Goal: Task Accomplishment & Management: Use online tool/utility

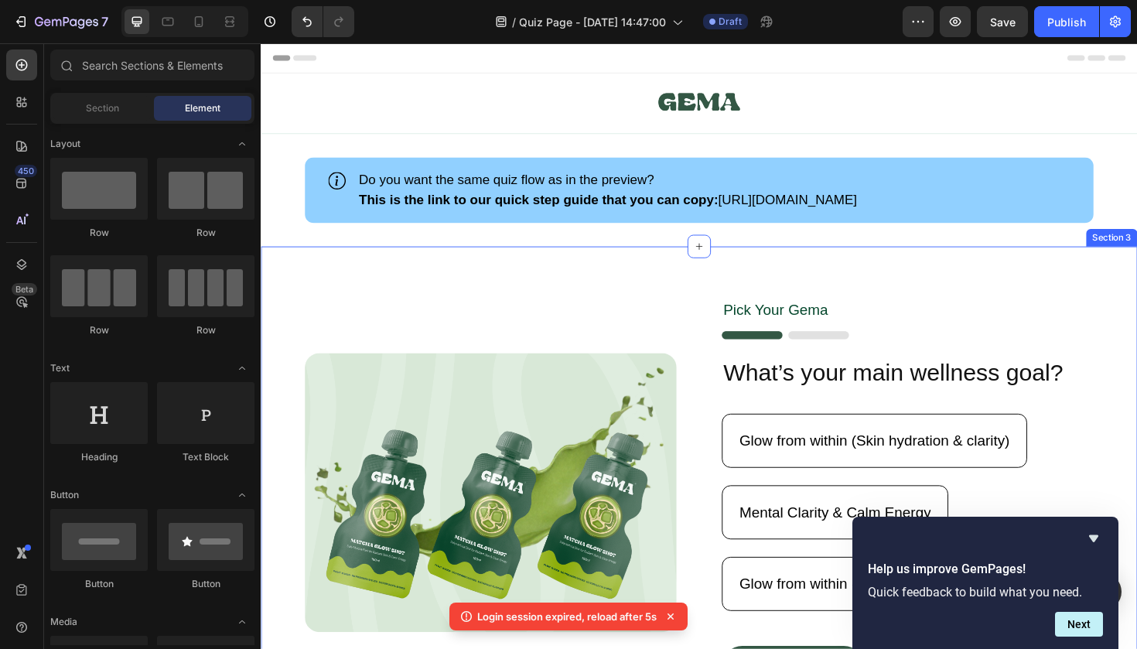
click at [584, 269] on div "Image Pick Your Gema Text Block Image What’s your main wellness goal? Heading G…" at bounding box center [725, 519] width 928 height 522
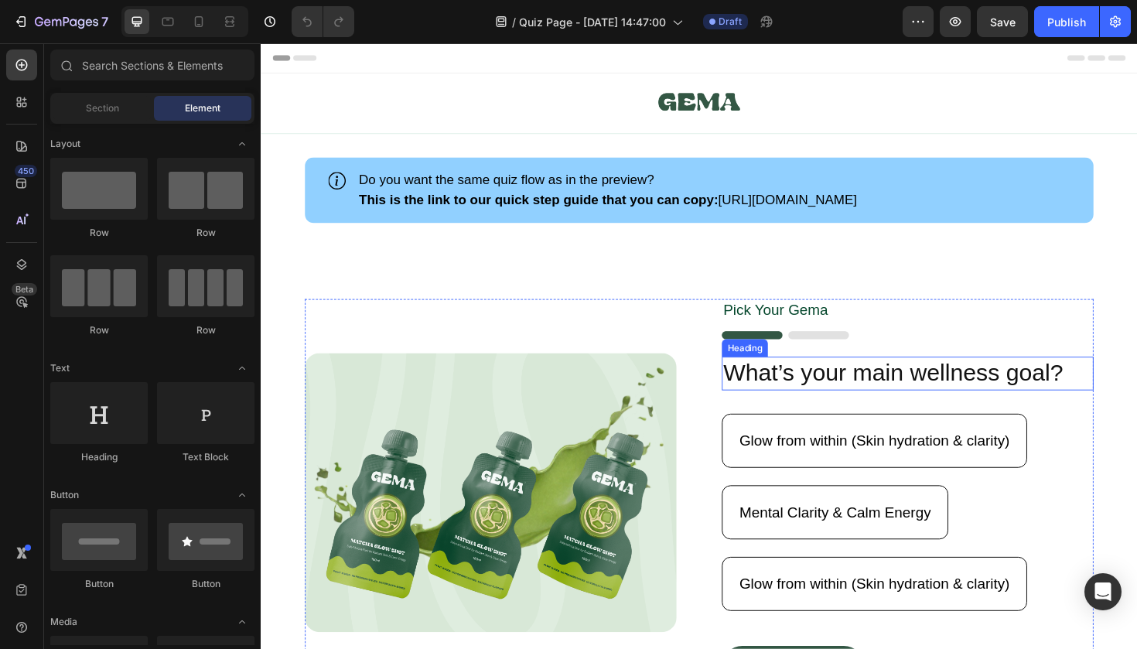
click at [860, 392] on h2 "What’s your main wellness goal?" at bounding box center [946, 393] width 394 height 36
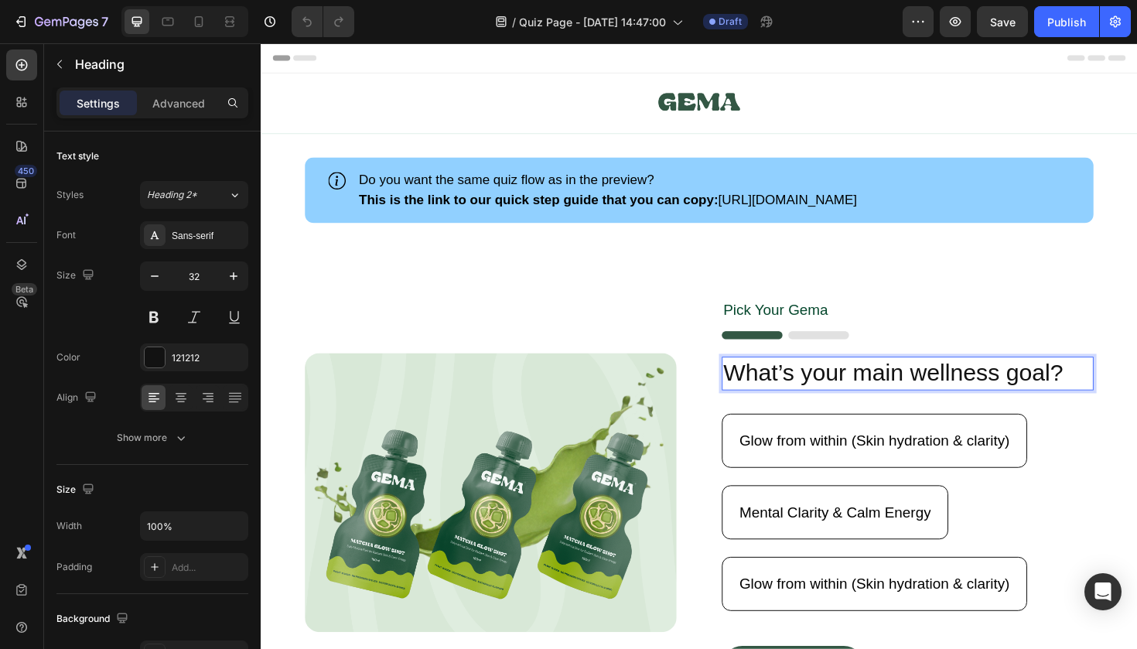
click at [976, 392] on p "What’s your main wellness goal?" at bounding box center [945, 393] width 391 height 32
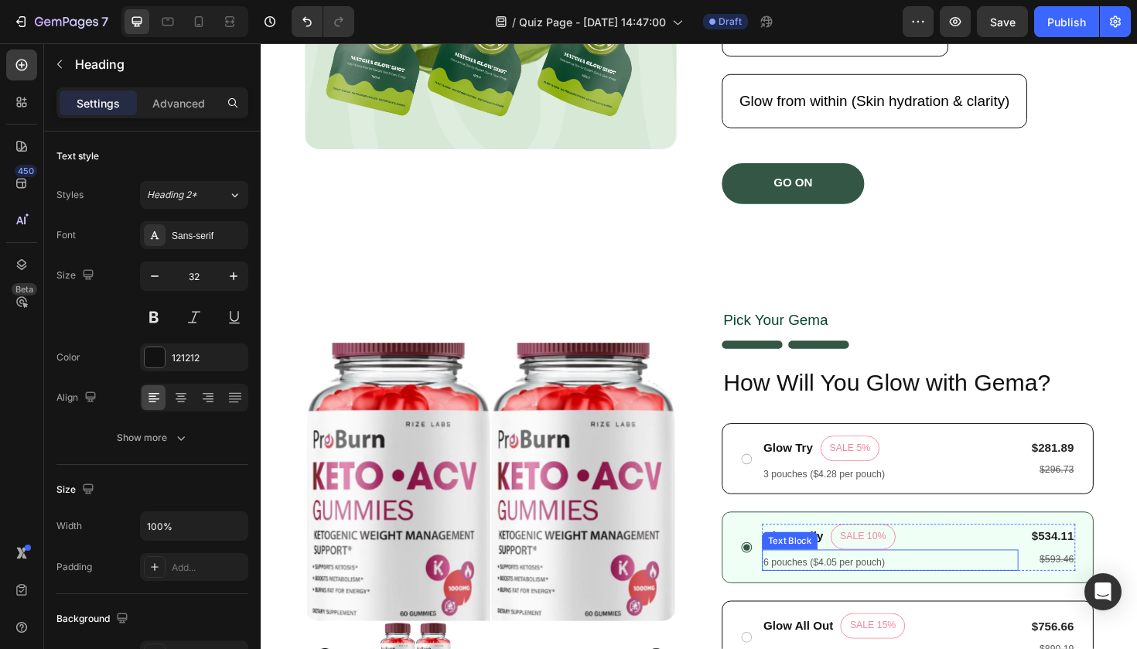
scroll to position [493, 0]
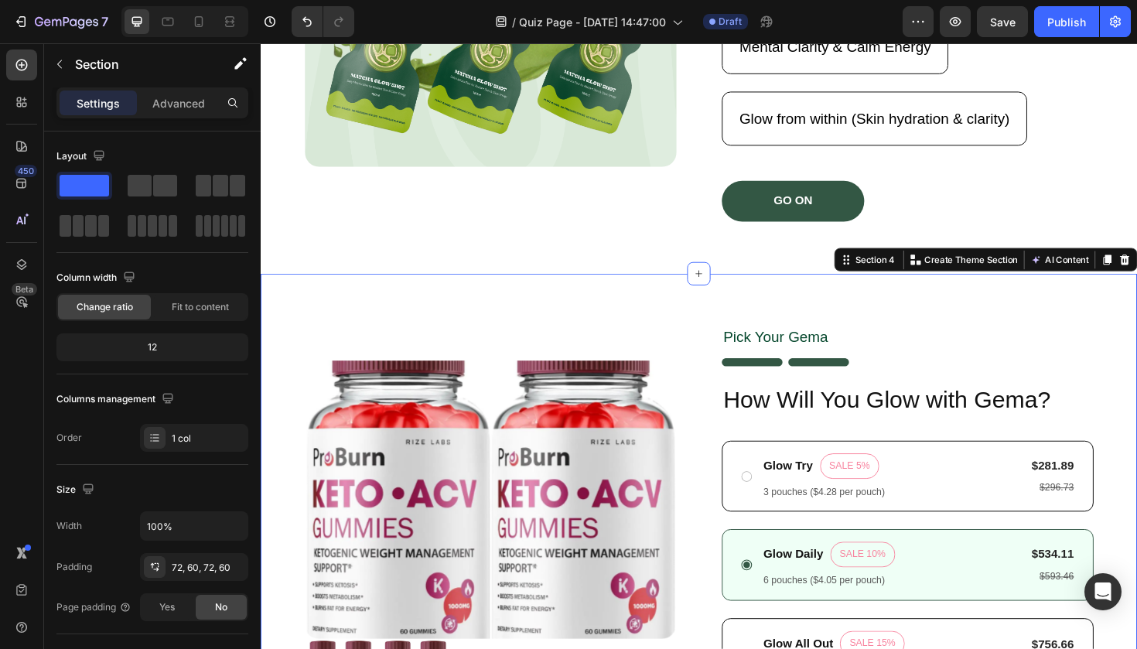
click at [934, 333] on div "Product Images Pick Your [PERSON_NAME] Text Block Image How Will You Glow with …" at bounding box center [725, 570] width 928 height 567
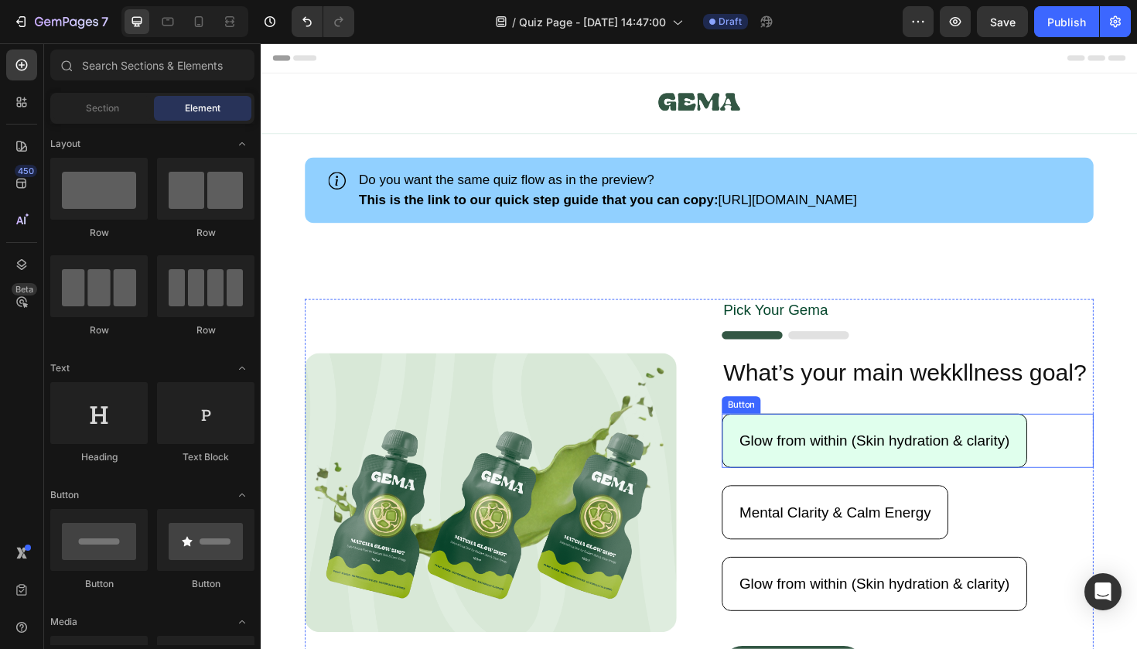
scroll to position [0, 0]
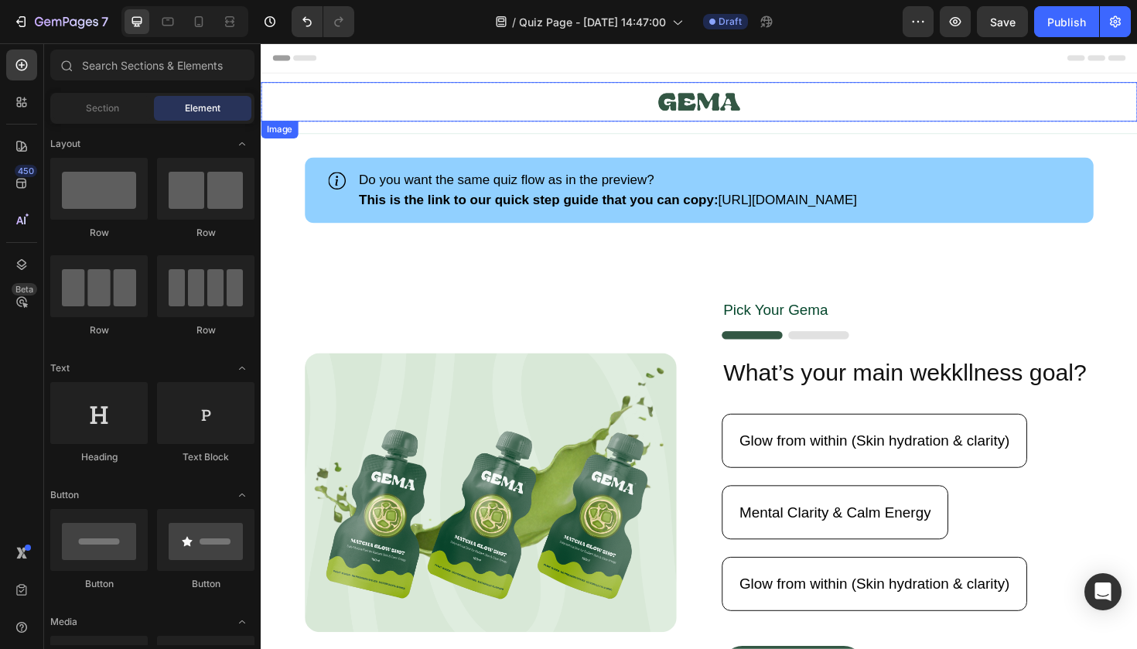
click at [728, 98] on img at bounding box center [725, 105] width 87 height 42
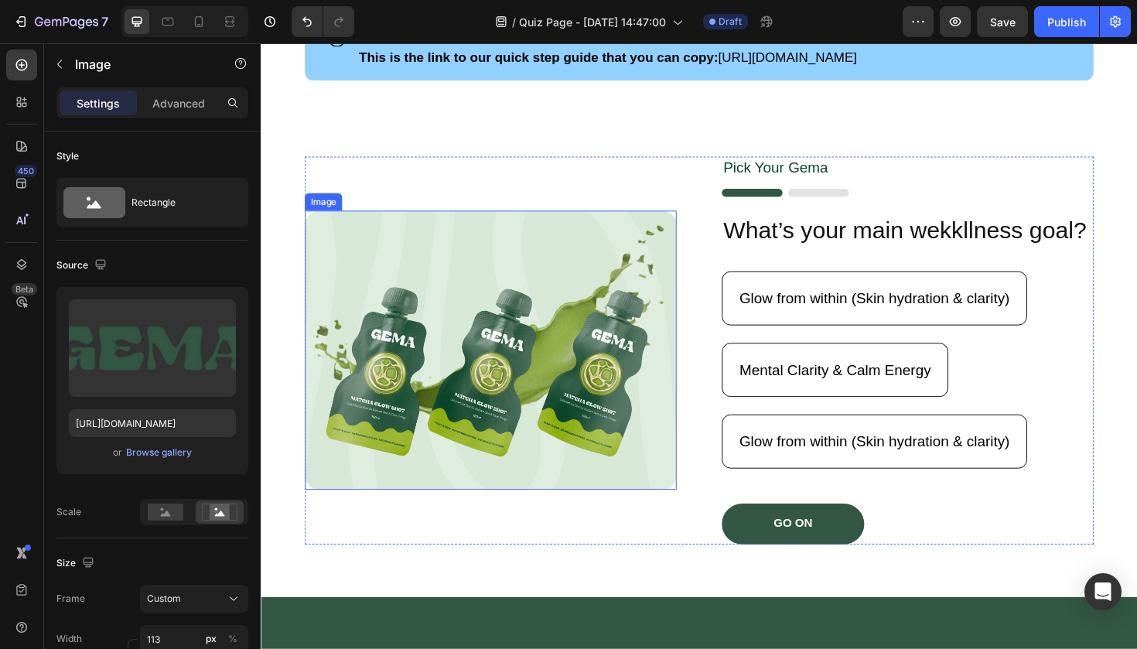
scroll to position [155, 0]
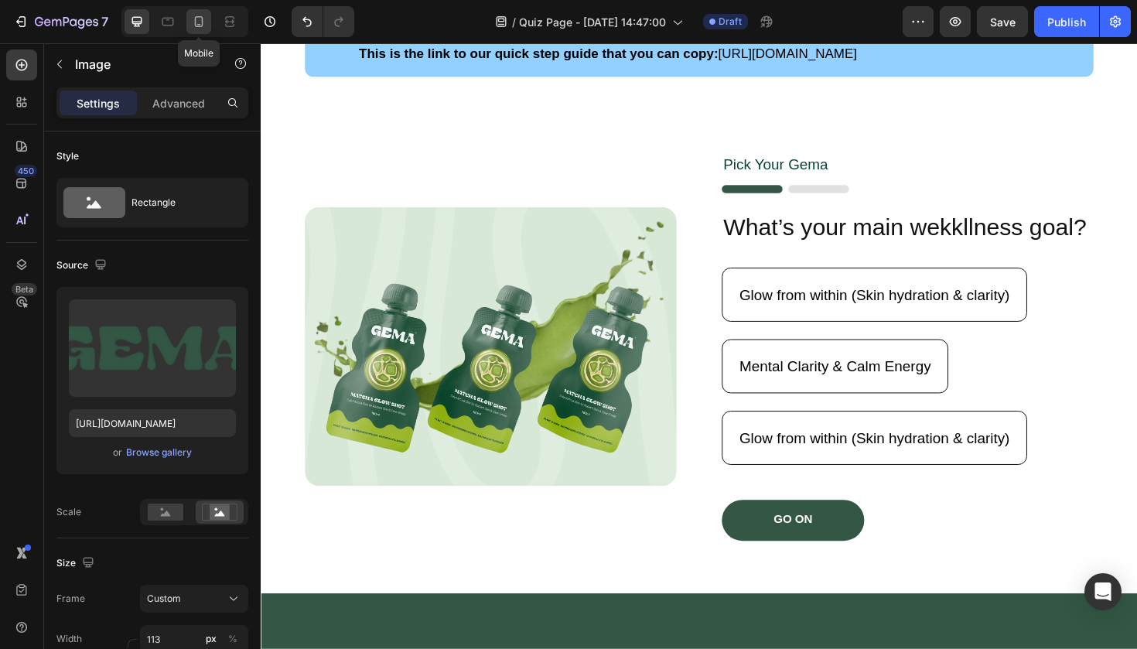
click at [198, 19] on icon at bounding box center [198, 21] width 15 height 15
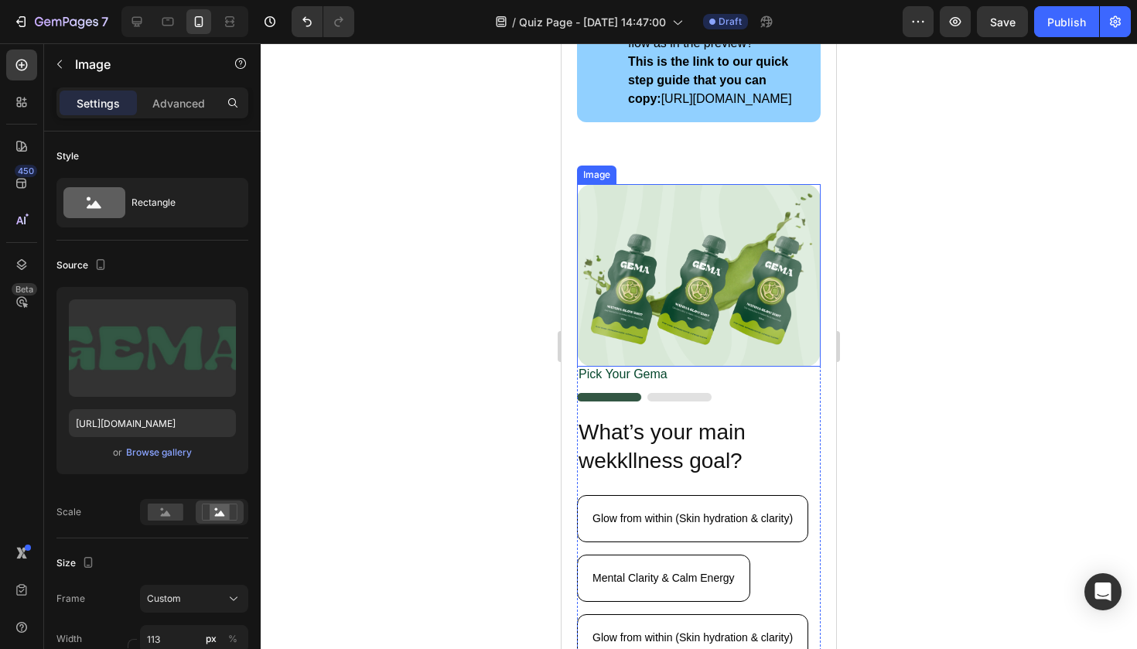
scroll to position [159, 0]
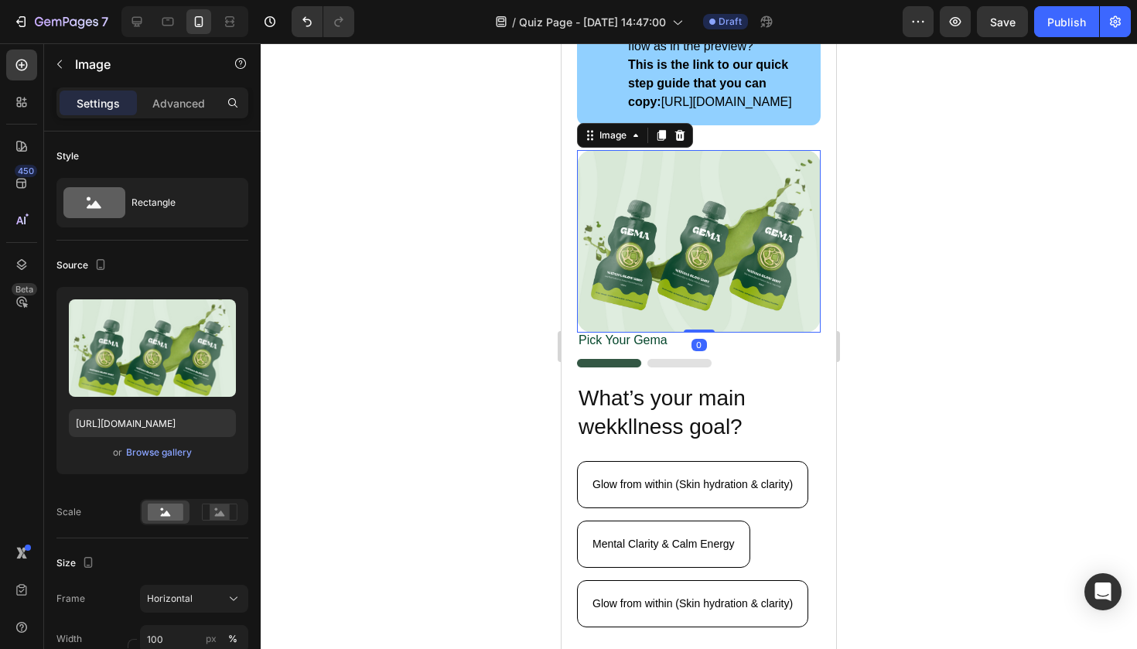
click at [768, 200] on img at bounding box center [699, 241] width 244 height 183
click at [680, 141] on icon at bounding box center [680, 135] width 10 height 11
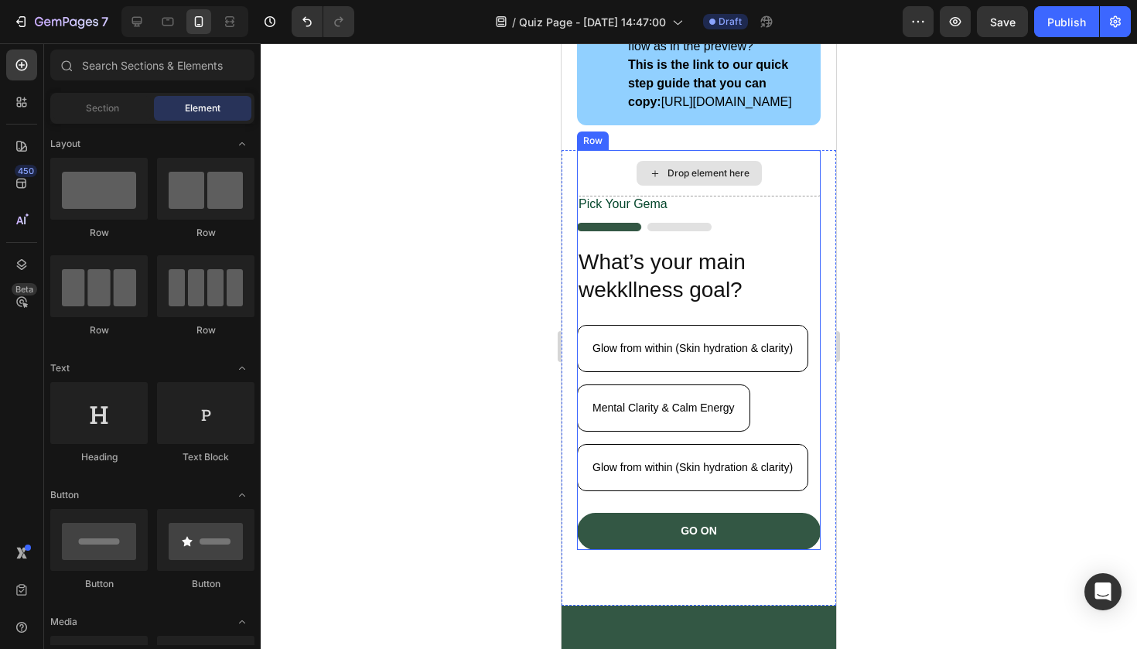
click at [772, 197] on div "Drop element here" at bounding box center [699, 173] width 244 height 46
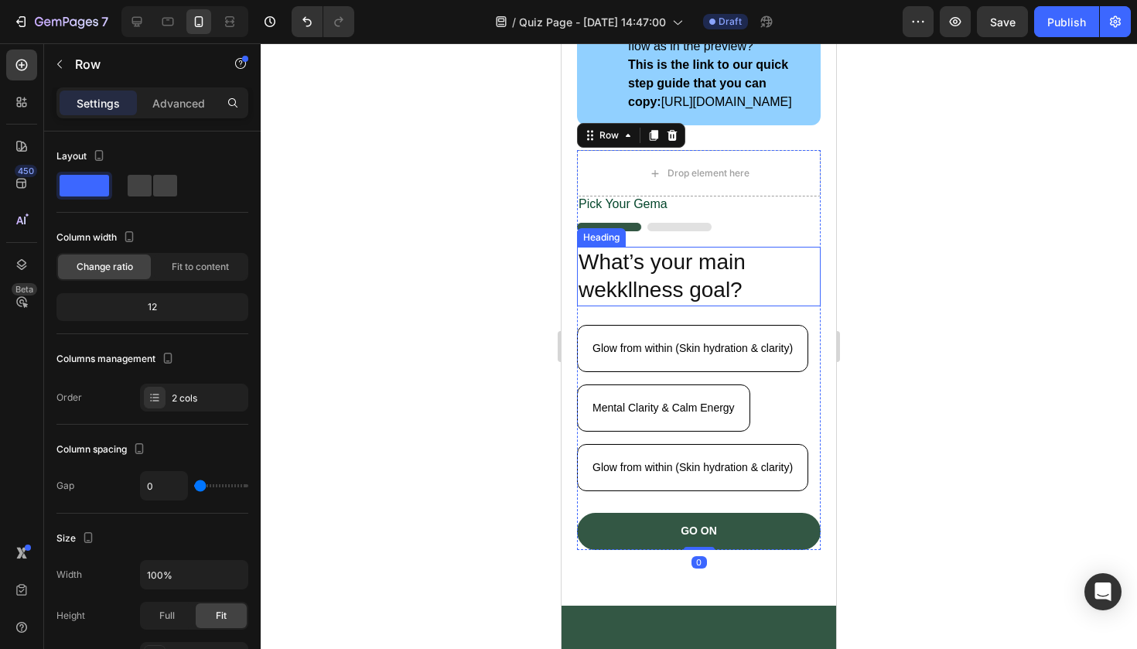
click at [748, 285] on h2 "What’s your main wekkllness goal?" at bounding box center [699, 277] width 244 height 60
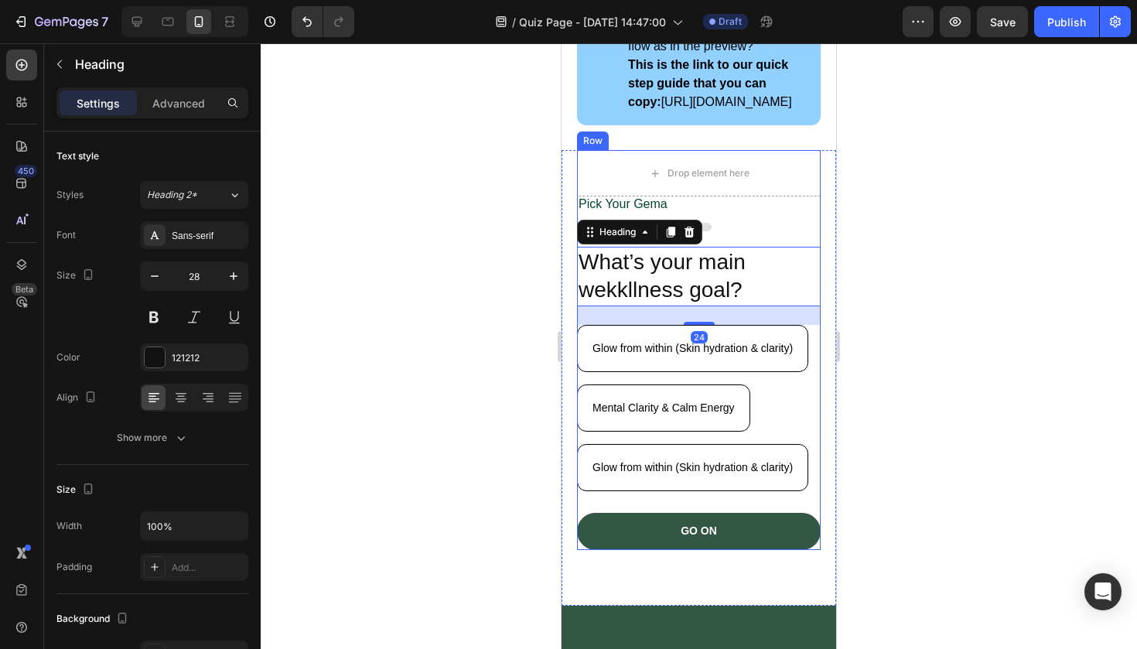
click at [749, 231] on div at bounding box center [699, 227] width 244 height 9
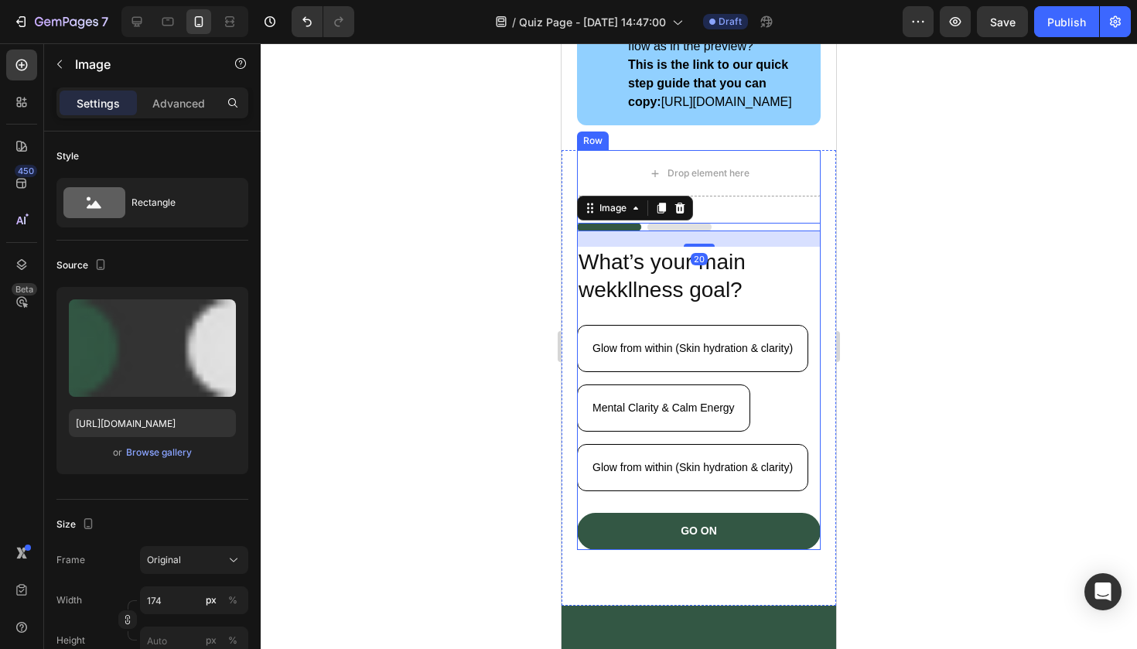
click at [764, 250] on div "Pick Your [PERSON_NAME] Text Block Image 20 What’s your main wekkllness goal? H…" at bounding box center [699, 374] width 244 height 354
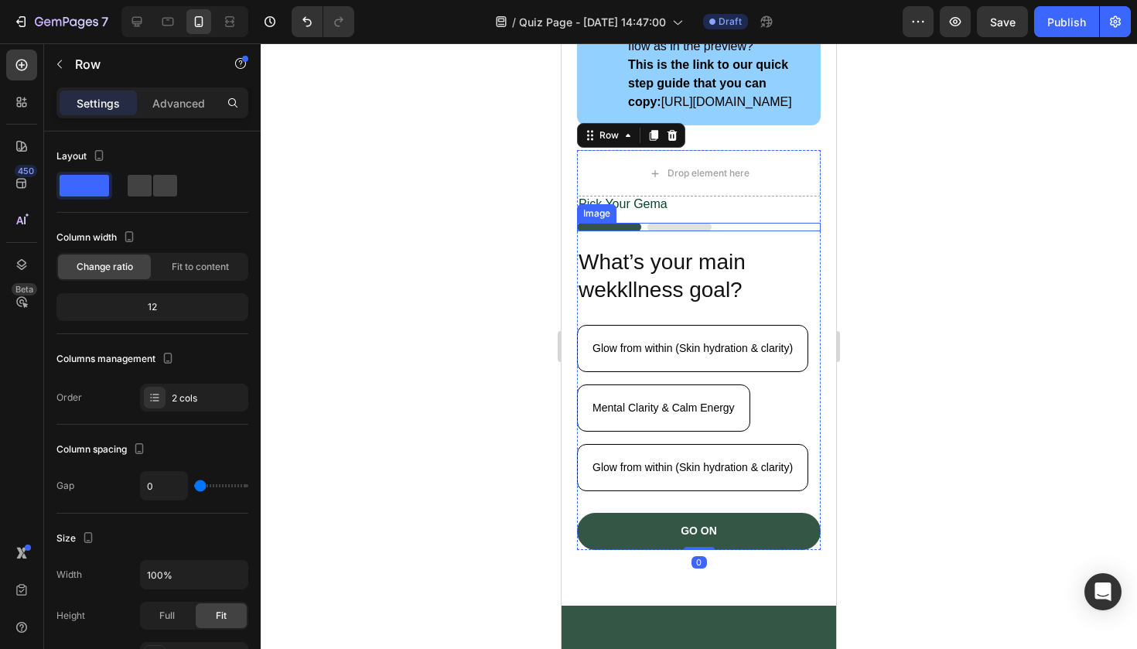
click at [676, 231] on img at bounding box center [644, 227] width 135 height 9
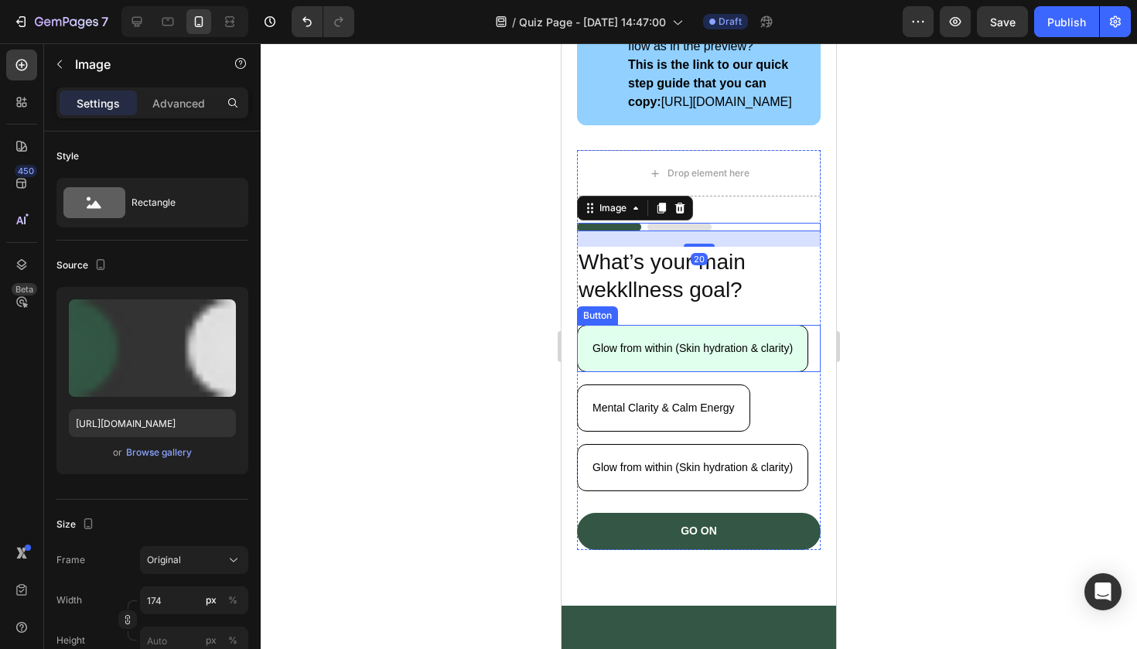
click at [680, 372] on button "Glow from within (Skin hydration & clarity)" at bounding box center [692, 348] width 231 height 47
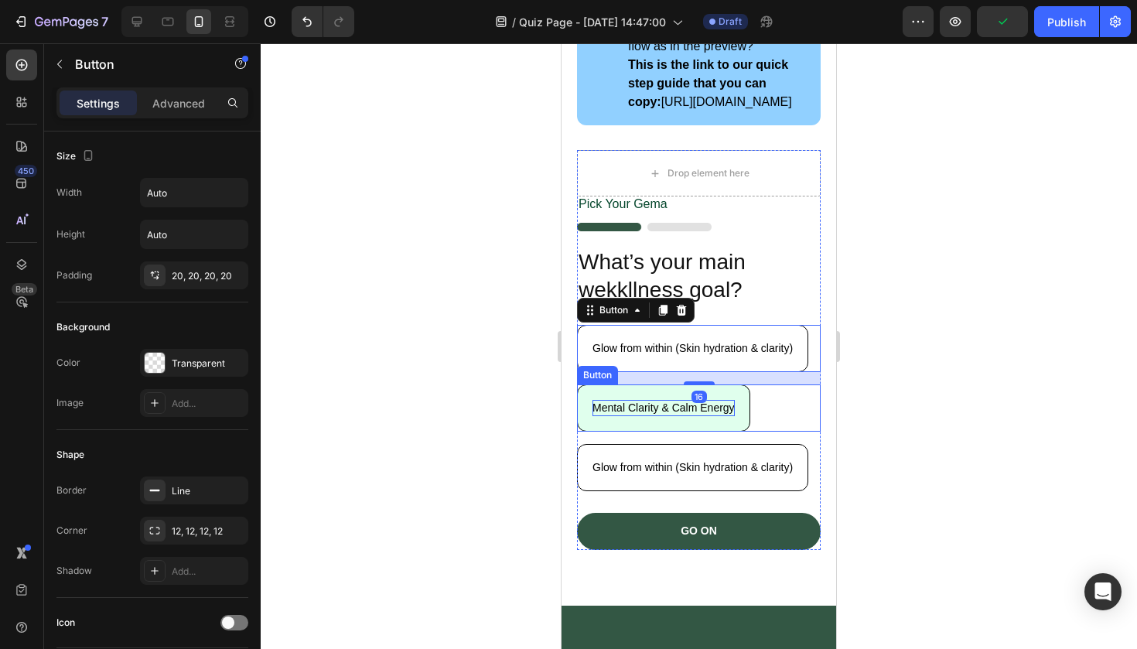
click at [733, 416] on p "Mental Clarity & Calm Energy" at bounding box center [664, 408] width 142 height 16
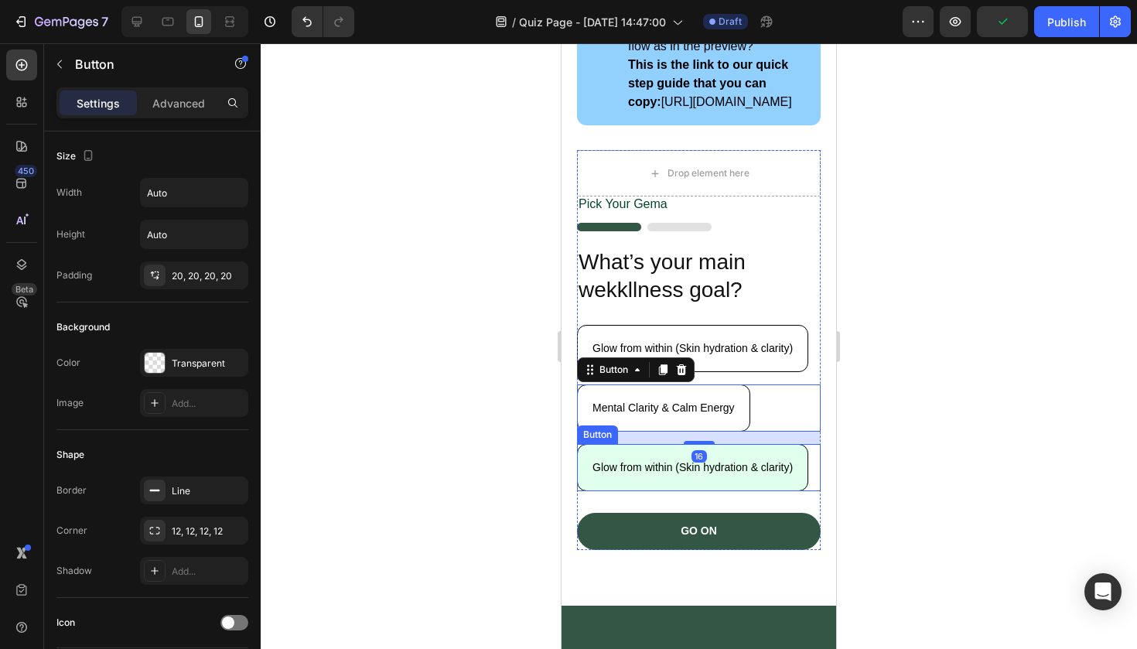
click at [744, 491] on button "Glow from within (Skin hydration & clarity)" at bounding box center [692, 467] width 231 height 47
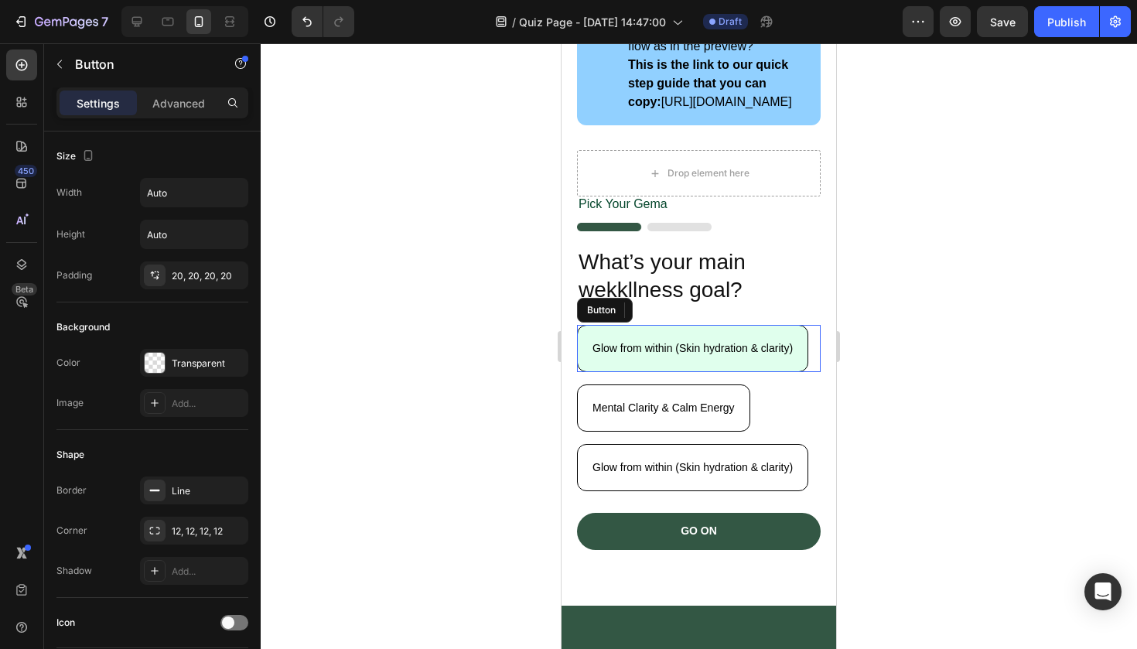
click at [796, 372] on button "Glow from within (Skin hydration & clarity)" at bounding box center [692, 348] width 231 height 47
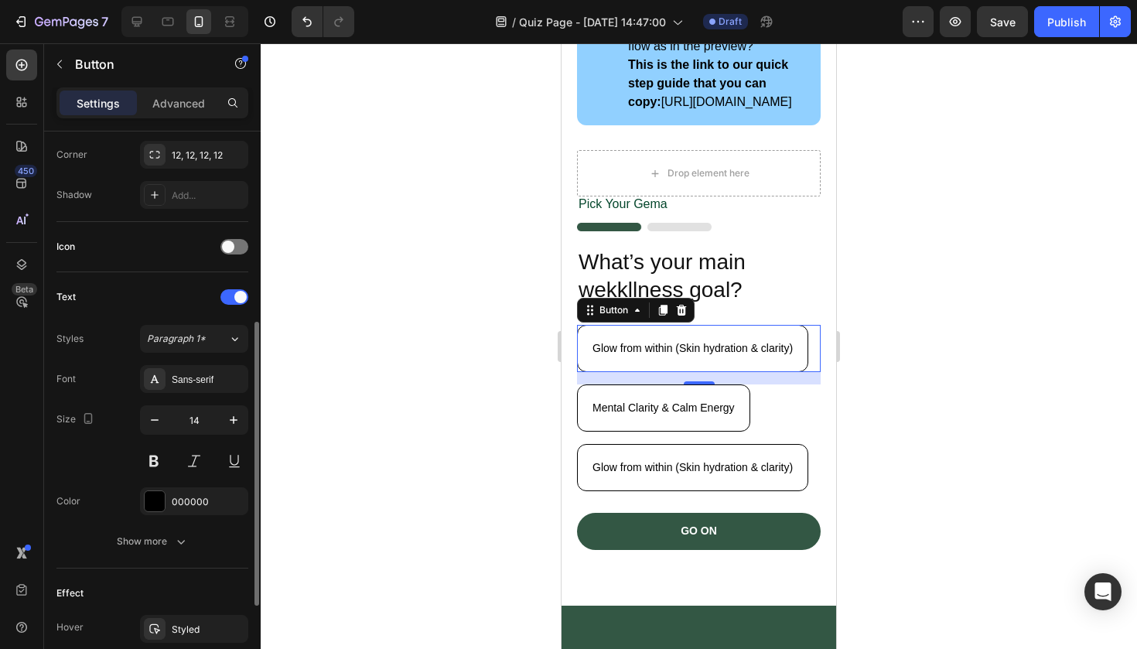
scroll to position [459, 0]
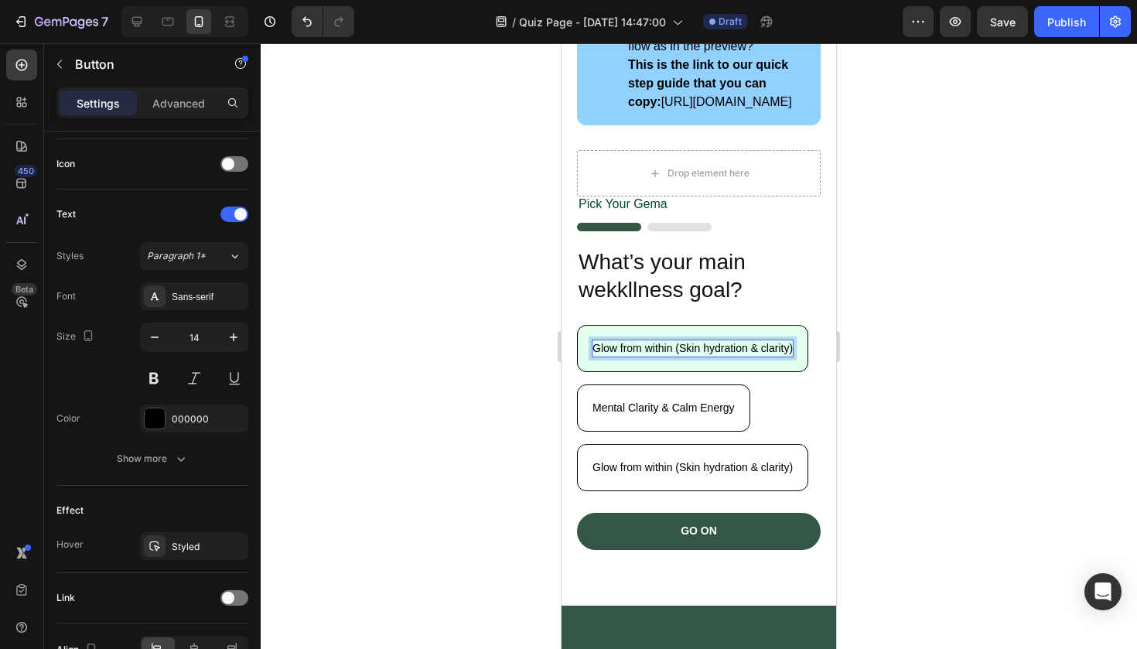
click at [792, 357] on p "Glow from within (Skin hydration & clarity)" at bounding box center [693, 348] width 200 height 16
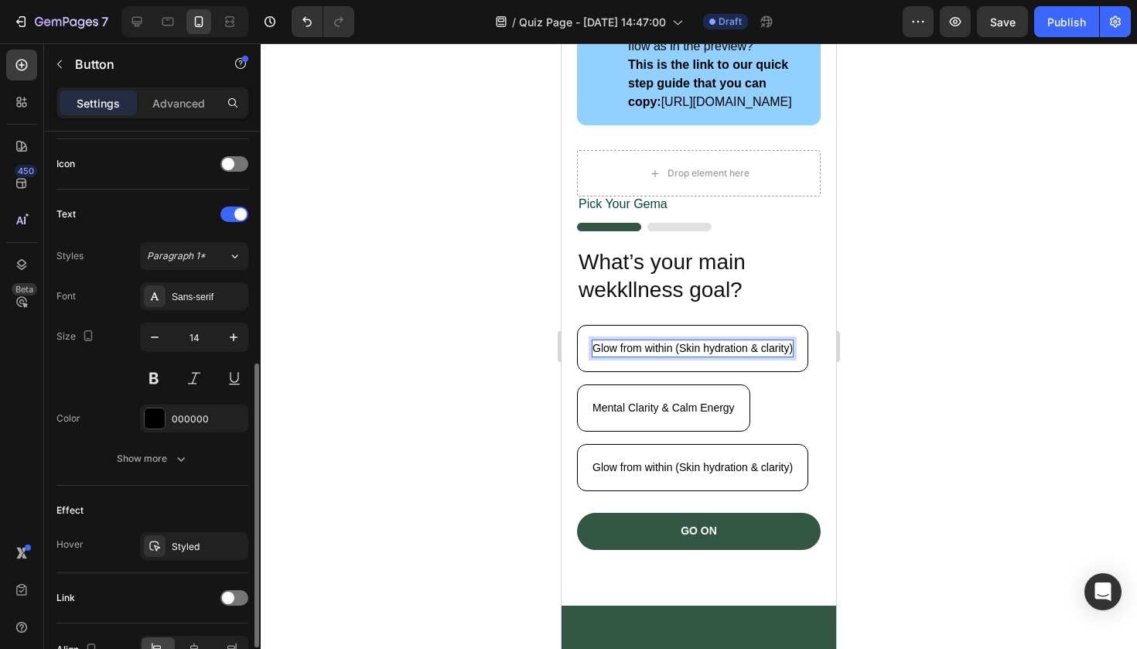
scroll to position [548, 0]
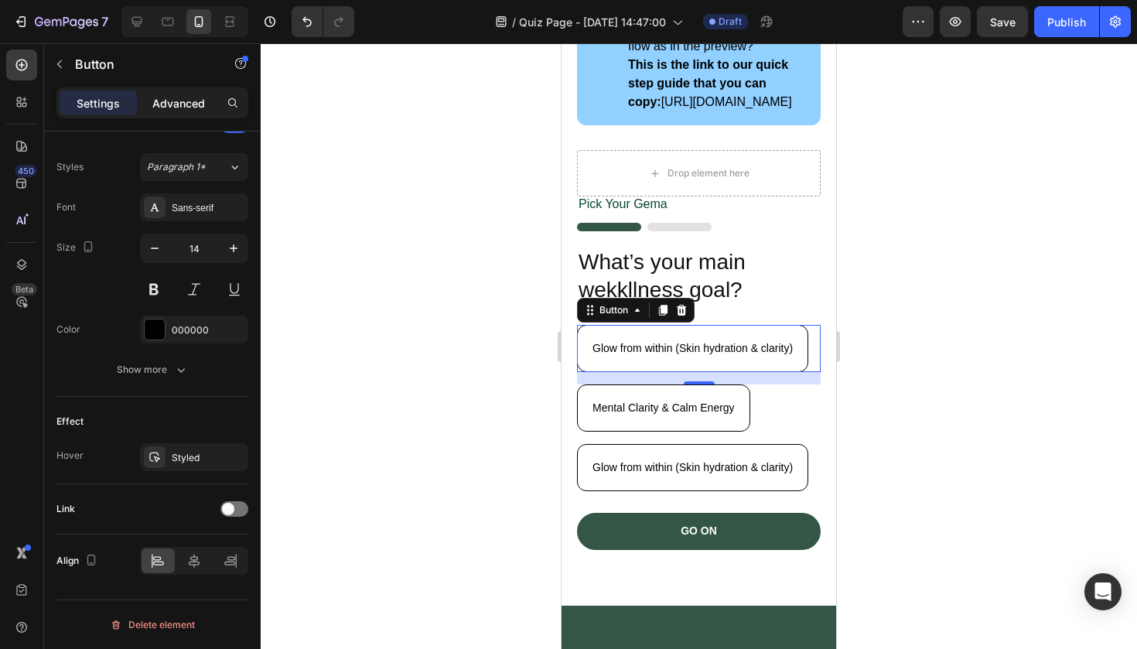
click at [177, 109] on p "Advanced" at bounding box center [178, 103] width 53 height 16
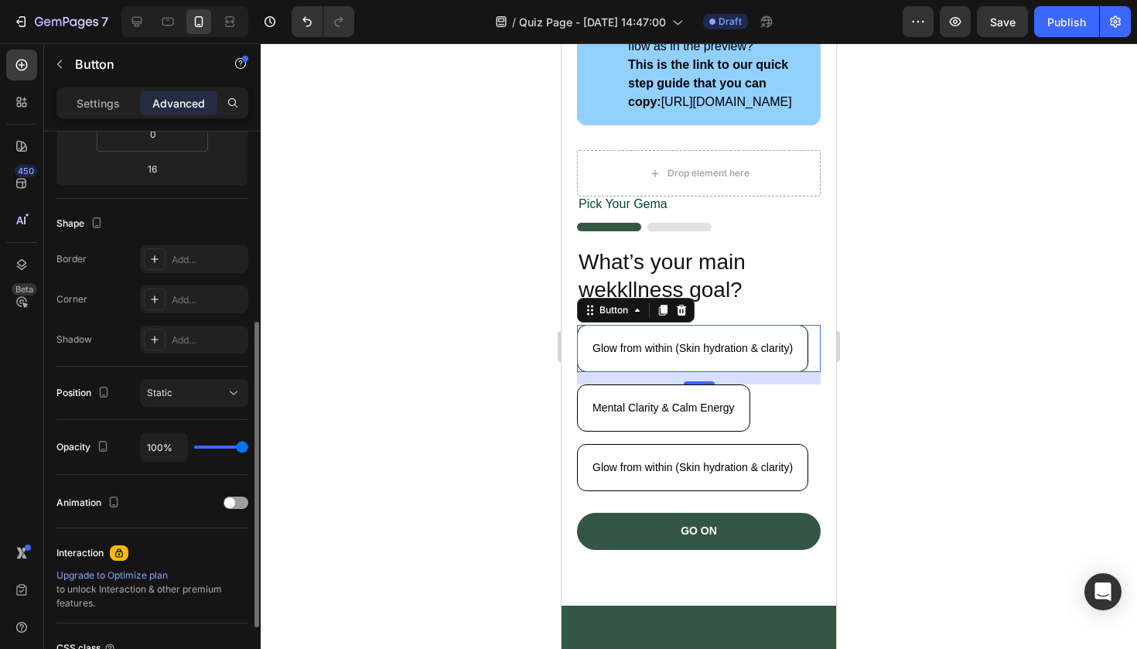
scroll to position [350, 0]
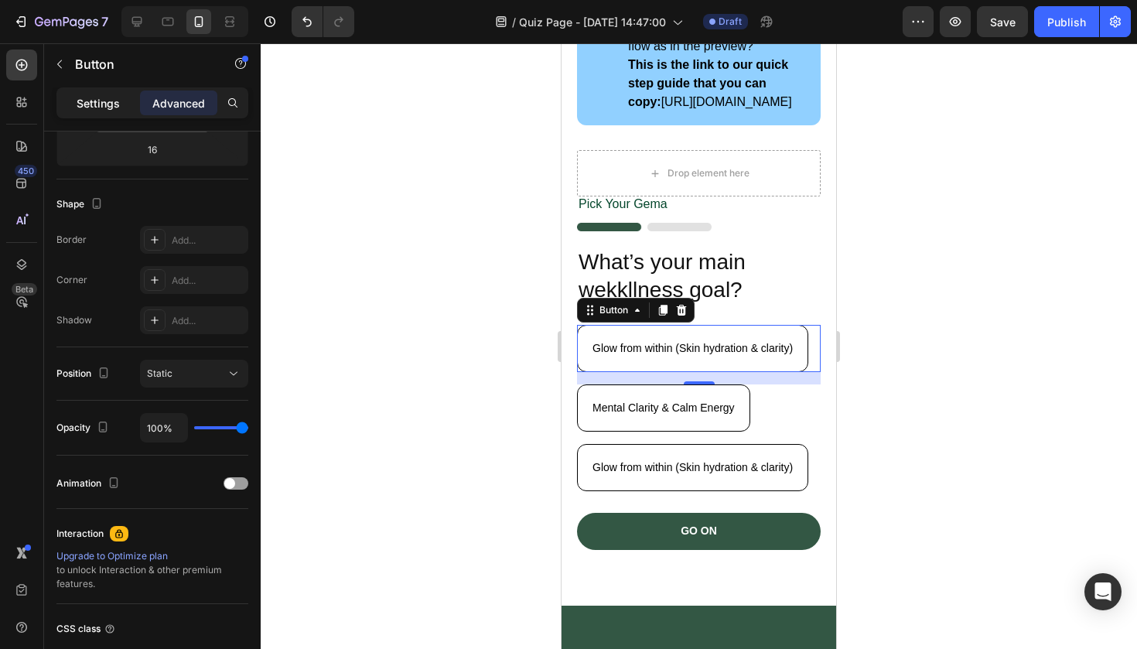
click at [102, 106] on p "Settings" at bounding box center [98, 103] width 43 height 16
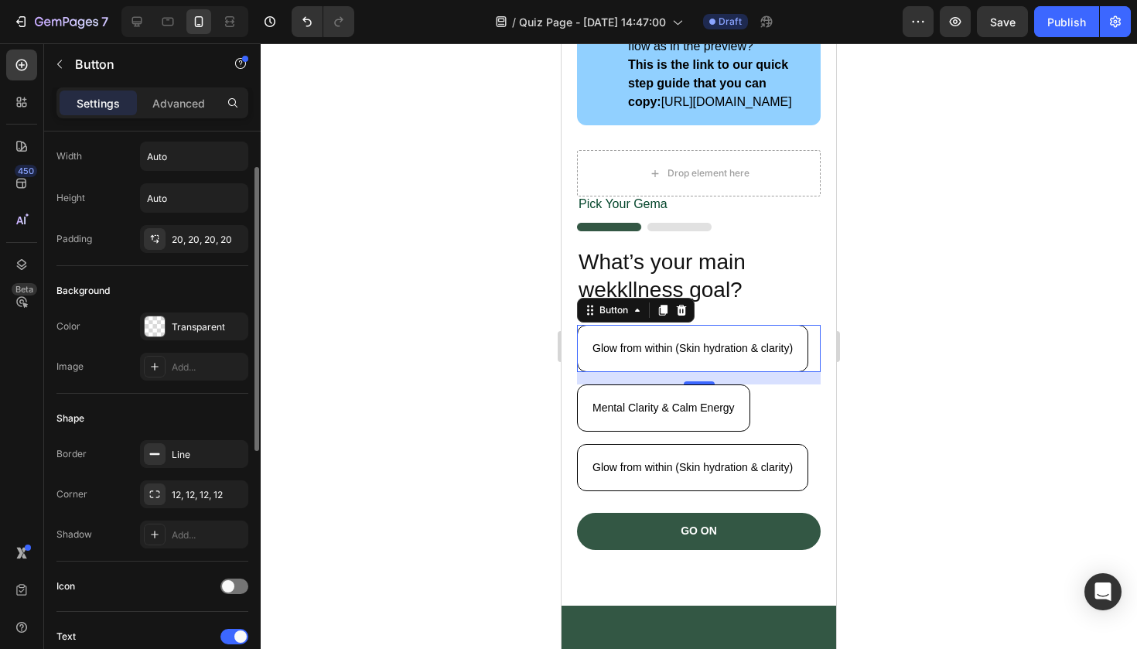
scroll to position [50, 0]
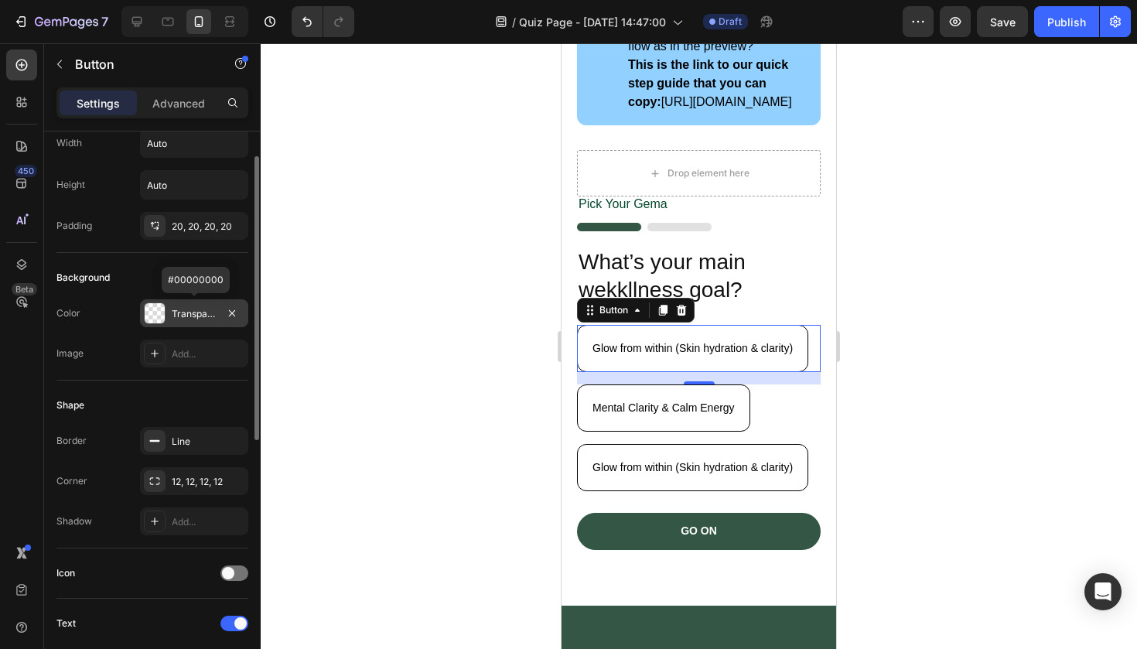
click at [163, 309] on div at bounding box center [155, 313] width 20 height 20
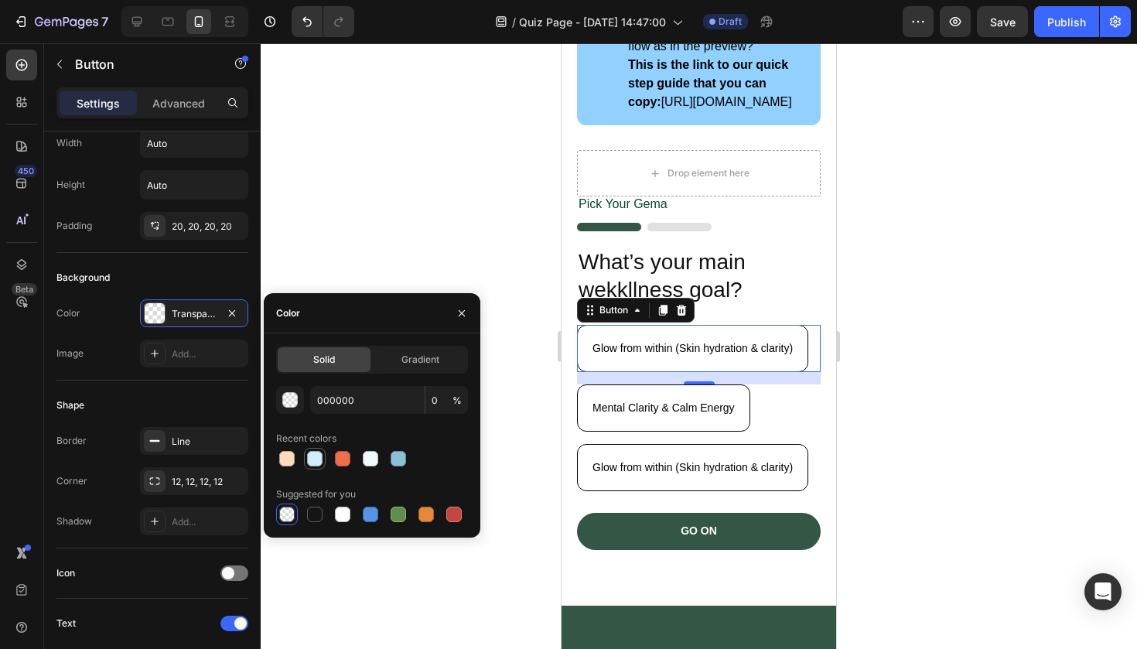
click at [315, 455] on div at bounding box center [314, 458] width 15 height 15
type input "D1EDF9"
type input "100"
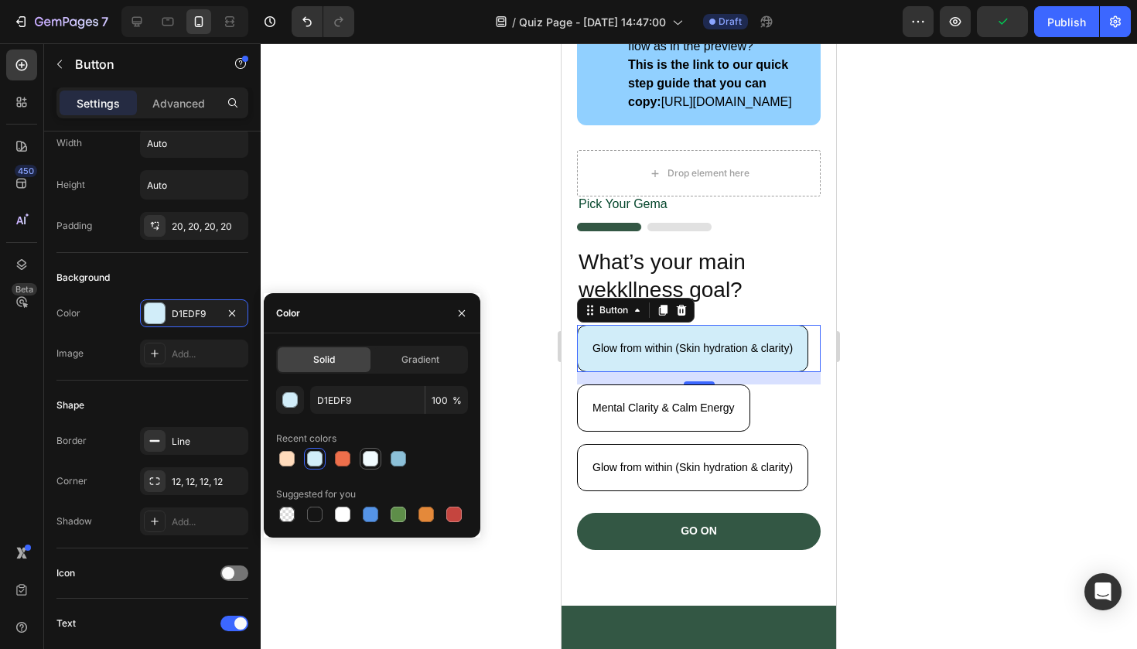
click at [368, 457] on div at bounding box center [370, 458] width 15 height 15
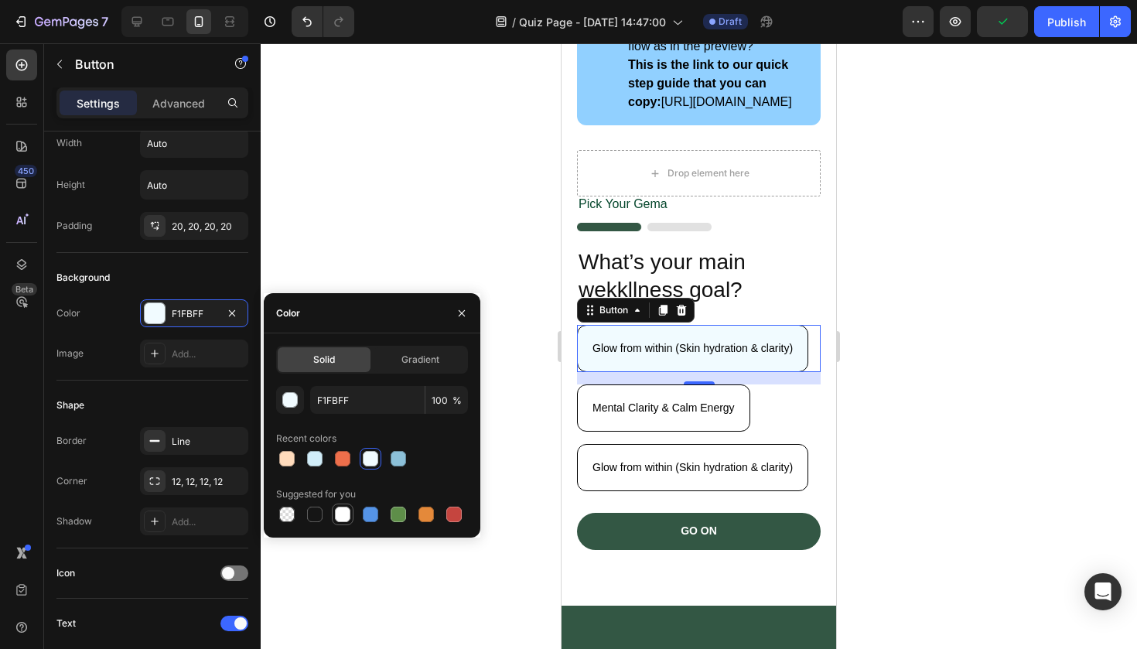
click at [347, 518] on div at bounding box center [342, 514] width 15 height 15
type input "FFFFFF"
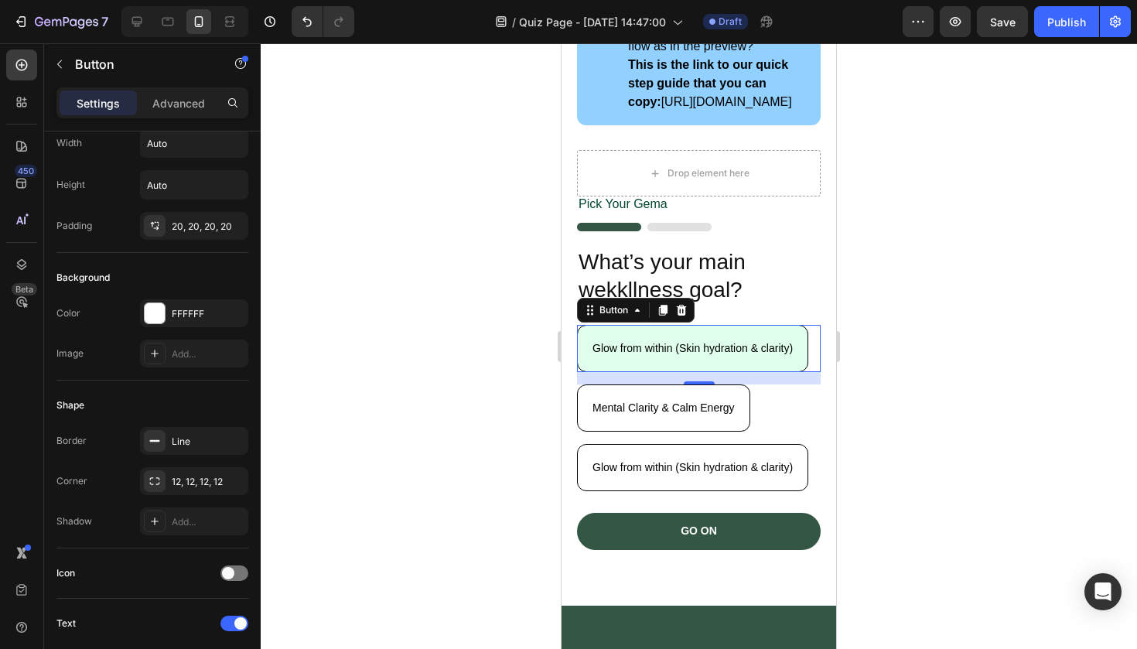
click at [599, 372] on button "Glow from within (Skin hydration & clarity)" at bounding box center [692, 348] width 231 height 47
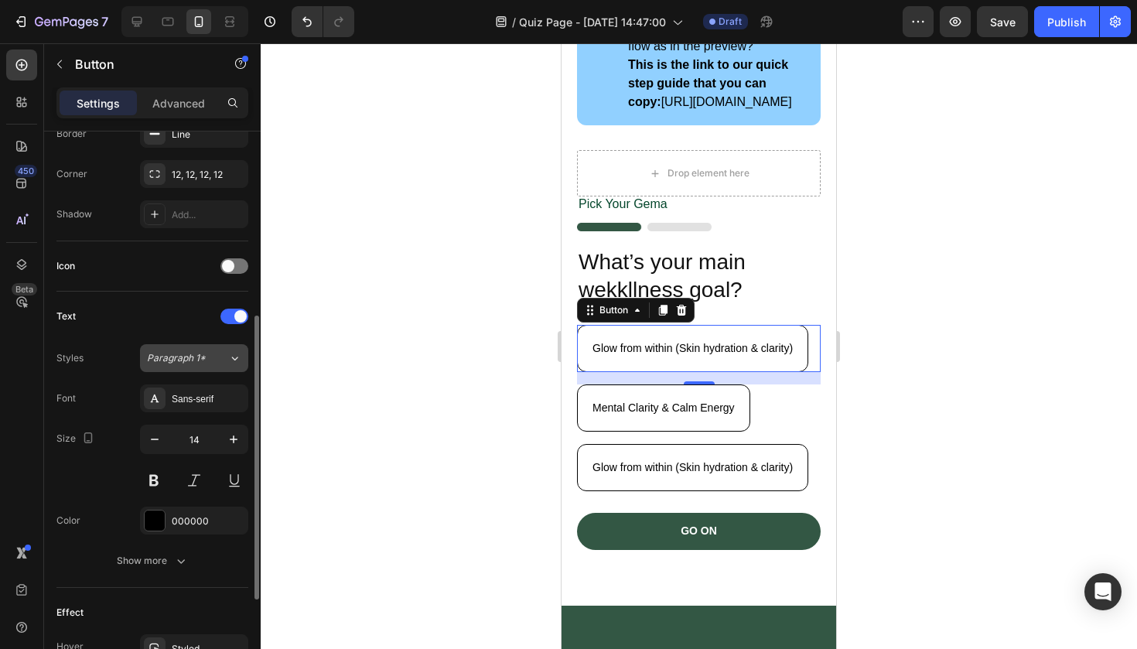
scroll to position [359, 0]
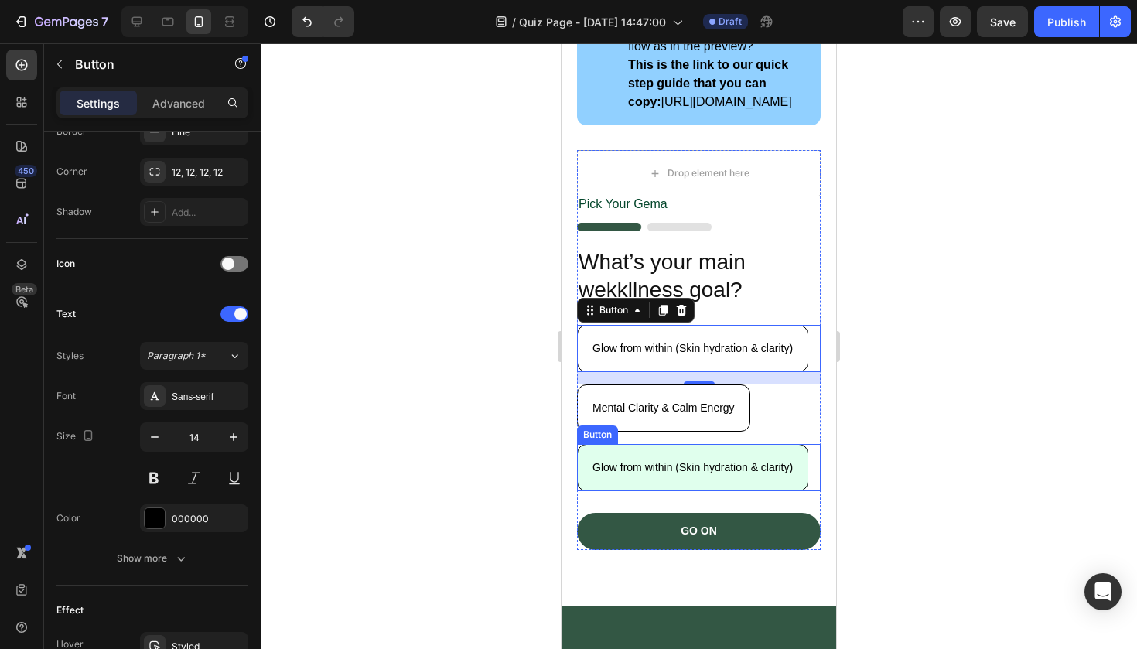
click at [645, 490] on button "Glow from within (Skin hydration & clarity)" at bounding box center [692, 467] width 231 height 47
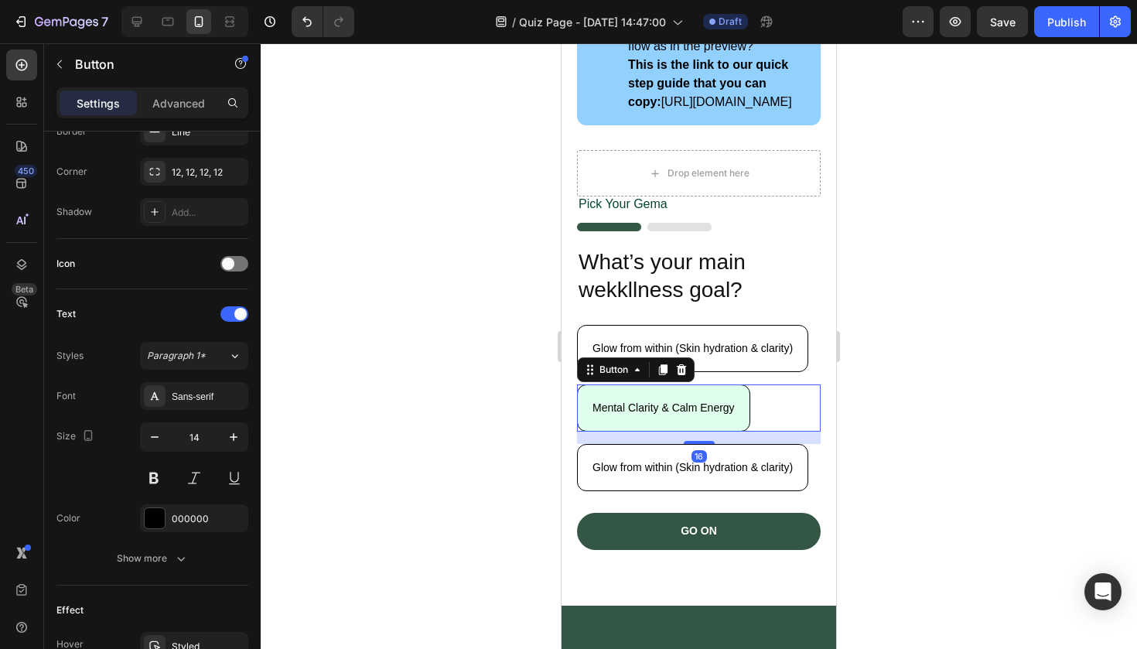
click at [739, 432] on button "Mental Clarity & Calm Energy" at bounding box center [663, 408] width 173 height 47
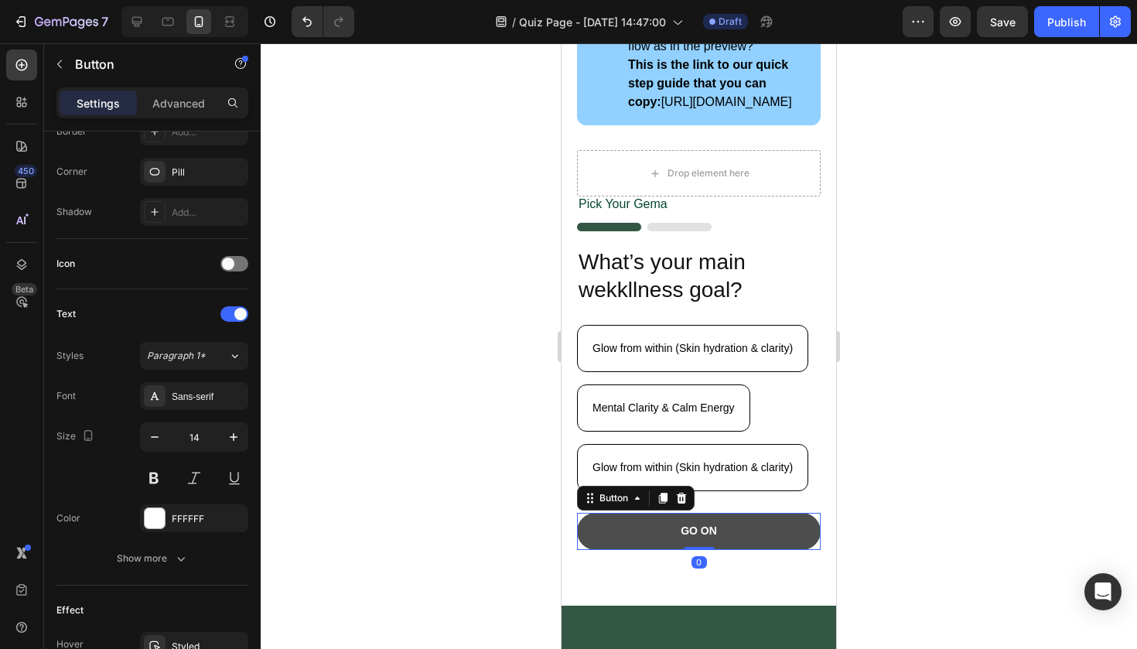
click at [739, 550] on button "GO ON" at bounding box center [699, 531] width 244 height 37
click at [737, 550] on button "GO ON" at bounding box center [699, 531] width 244 height 37
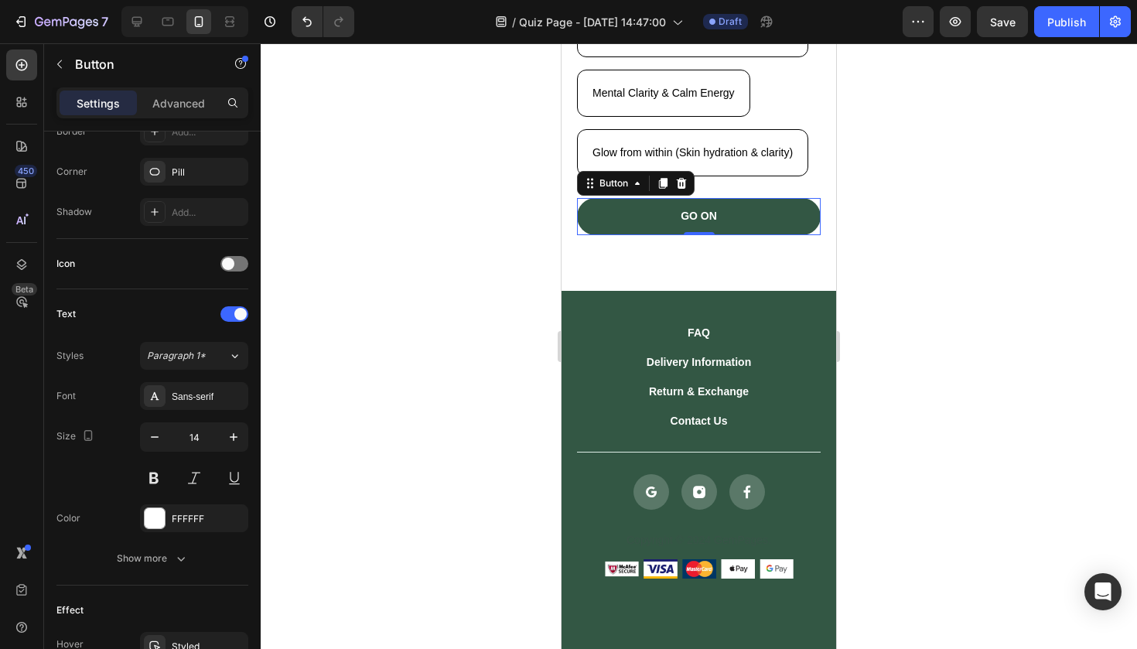
scroll to position [527, 0]
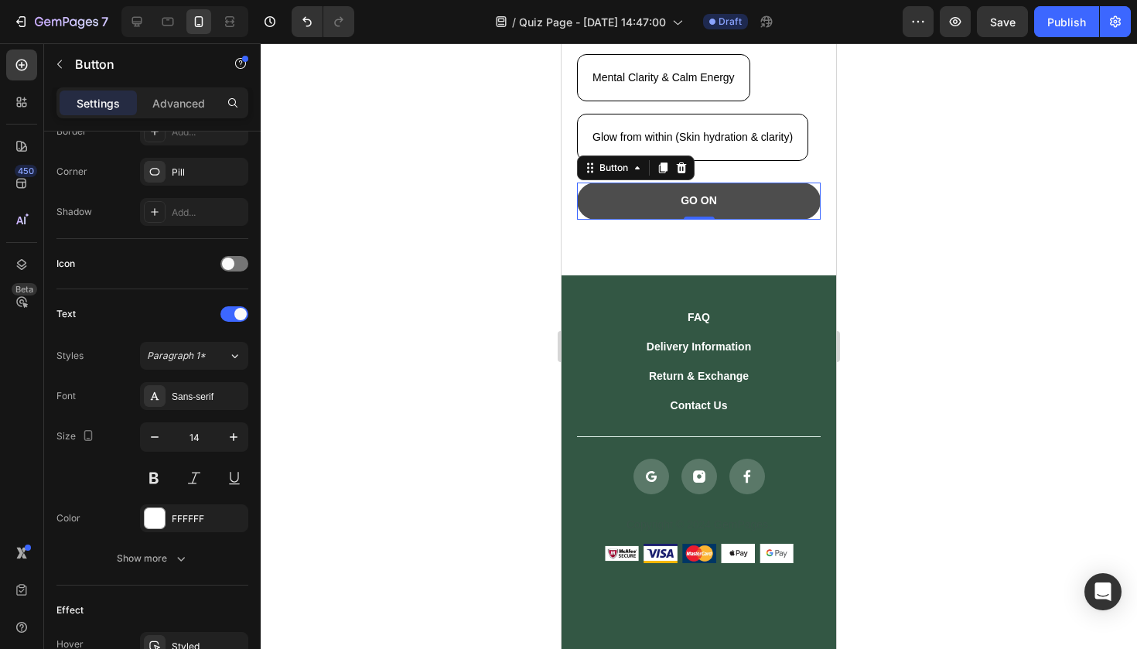
click at [768, 197] on button "GO ON" at bounding box center [699, 201] width 244 height 37
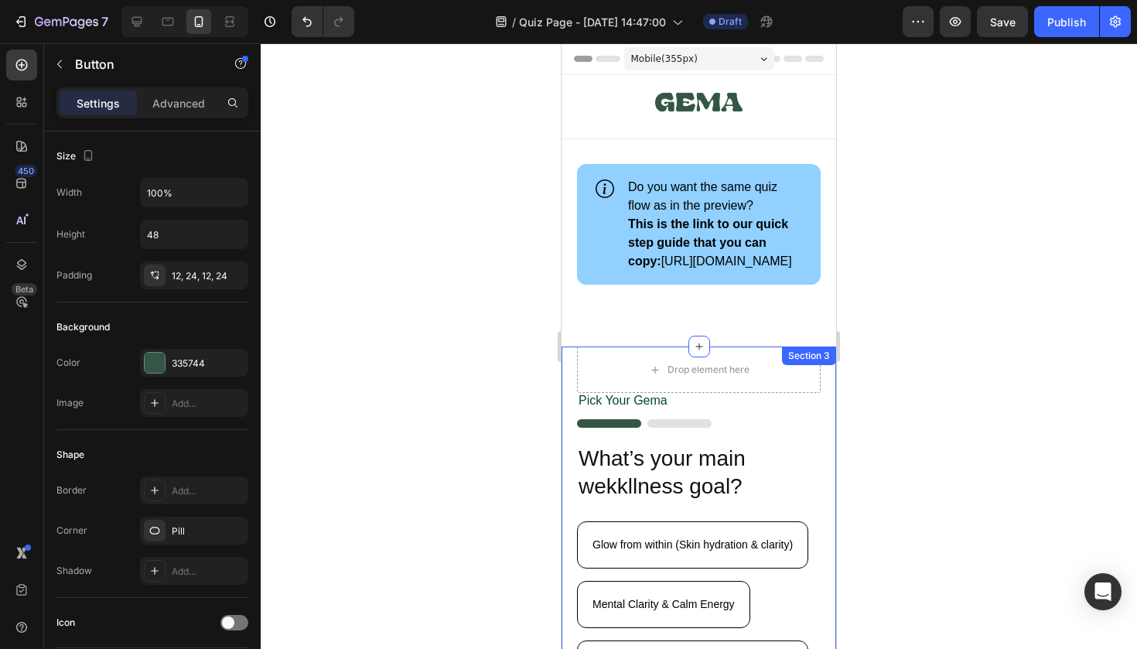
scroll to position [0, 0]
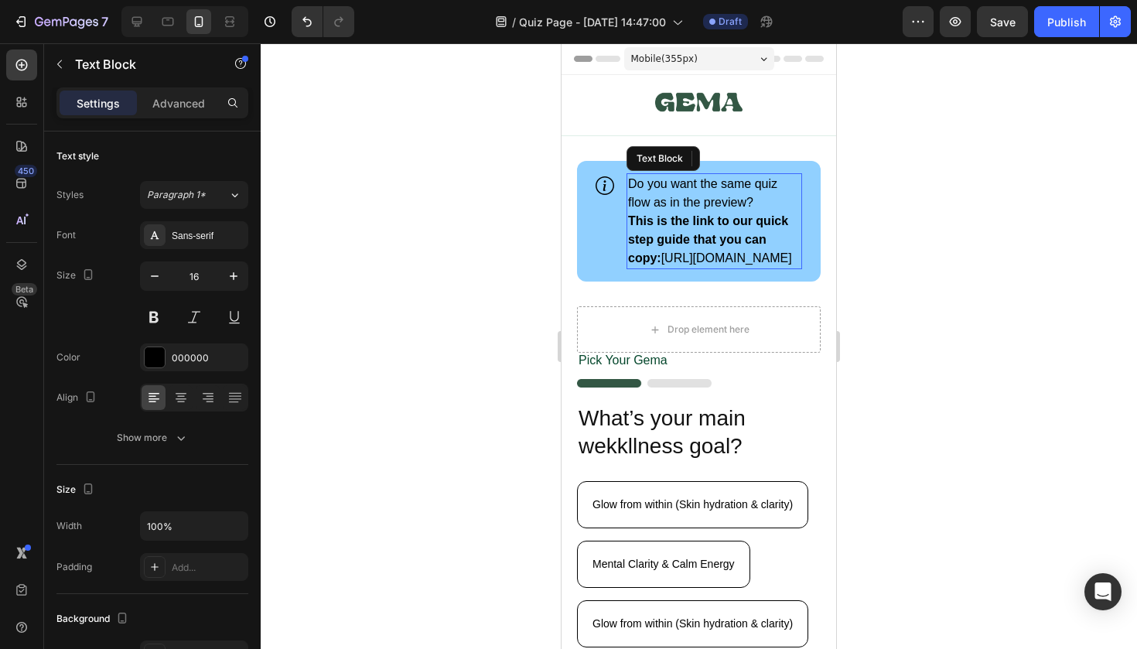
click at [784, 268] on p "This is the link to our quick [PERSON_NAME] that you can copy: [URL][DOMAIN_NAM…" at bounding box center [714, 240] width 173 height 56
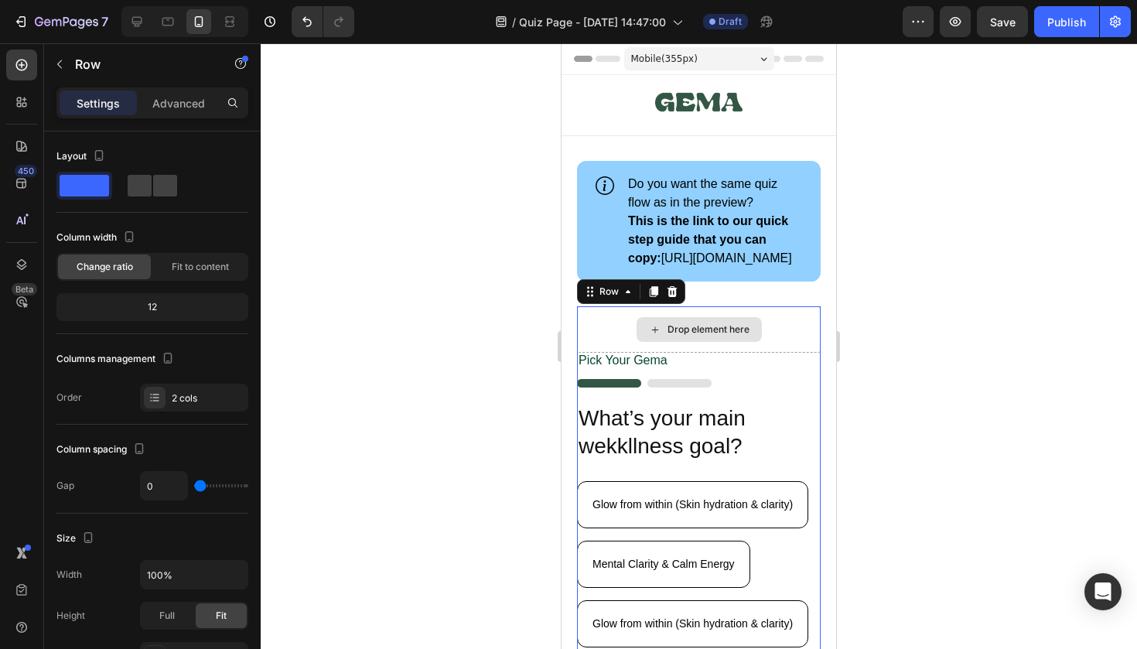
click at [709, 353] on div "Drop element here" at bounding box center [699, 329] width 244 height 46
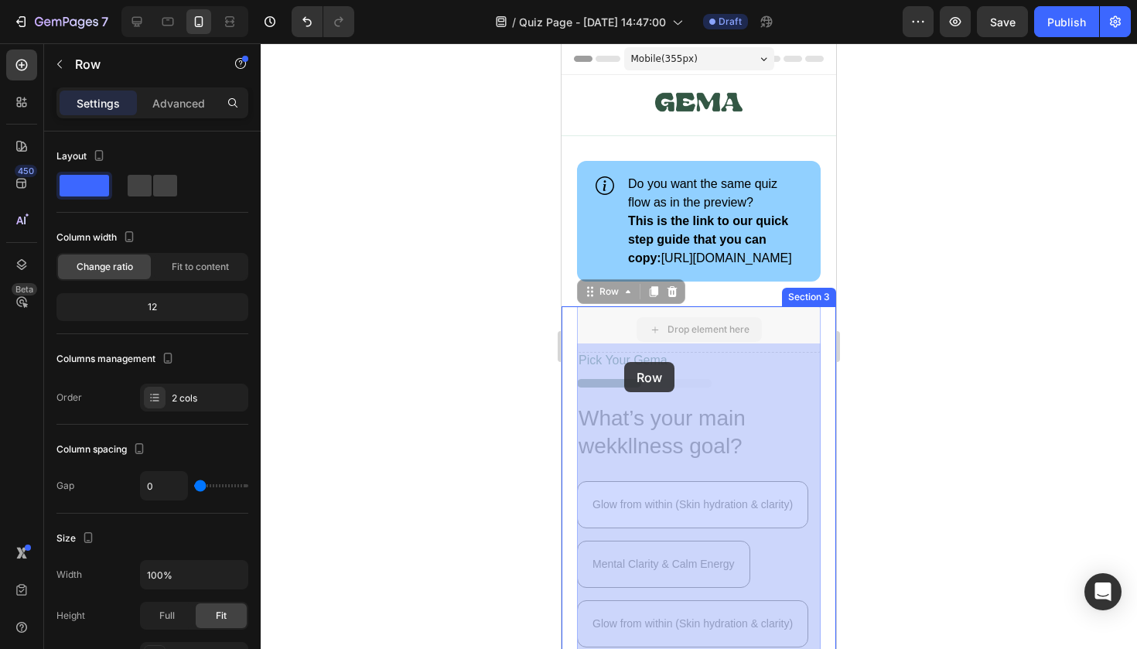
drag, startPoint x: 613, startPoint y: 364, endPoint x: 624, endPoint y: 362, distance: 11.8
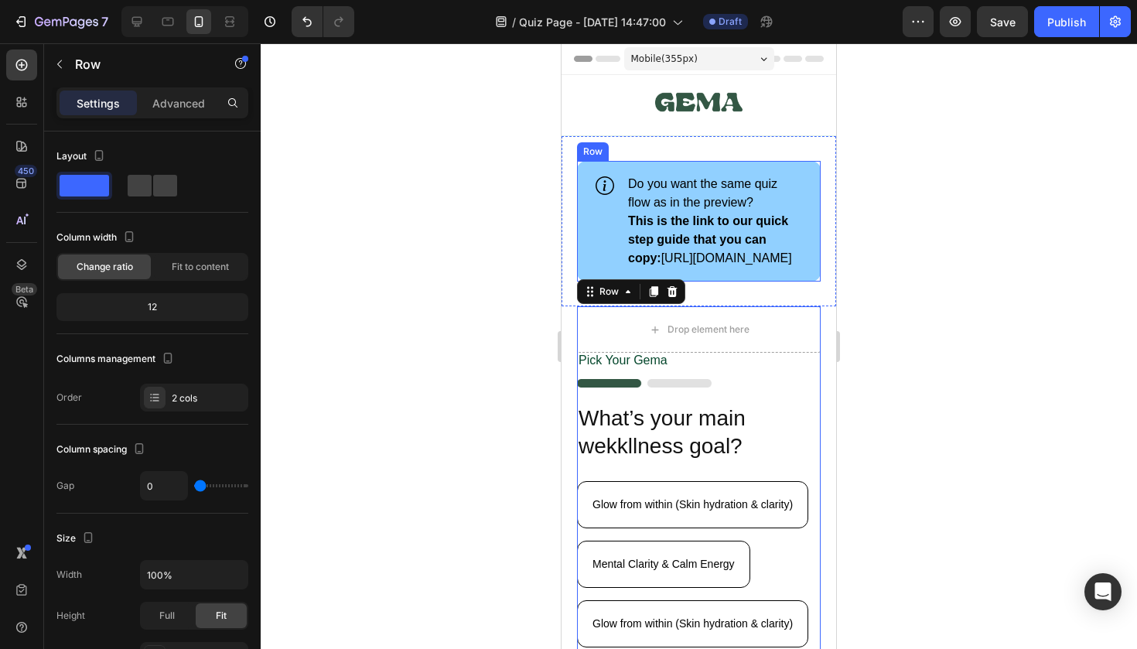
click at [769, 282] on div "Icon Do you want the same quiz flow as in the preview? This is the link to our …" at bounding box center [699, 221] width 244 height 121
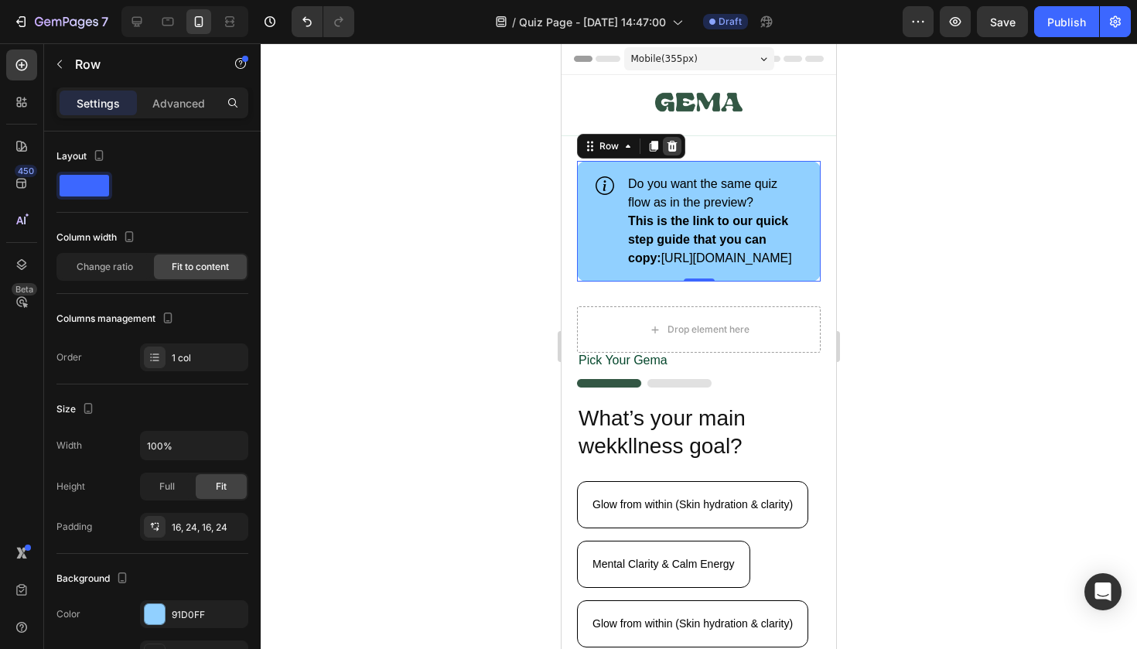
click at [675, 145] on icon at bounding box center [673, 146] width 10 height 11
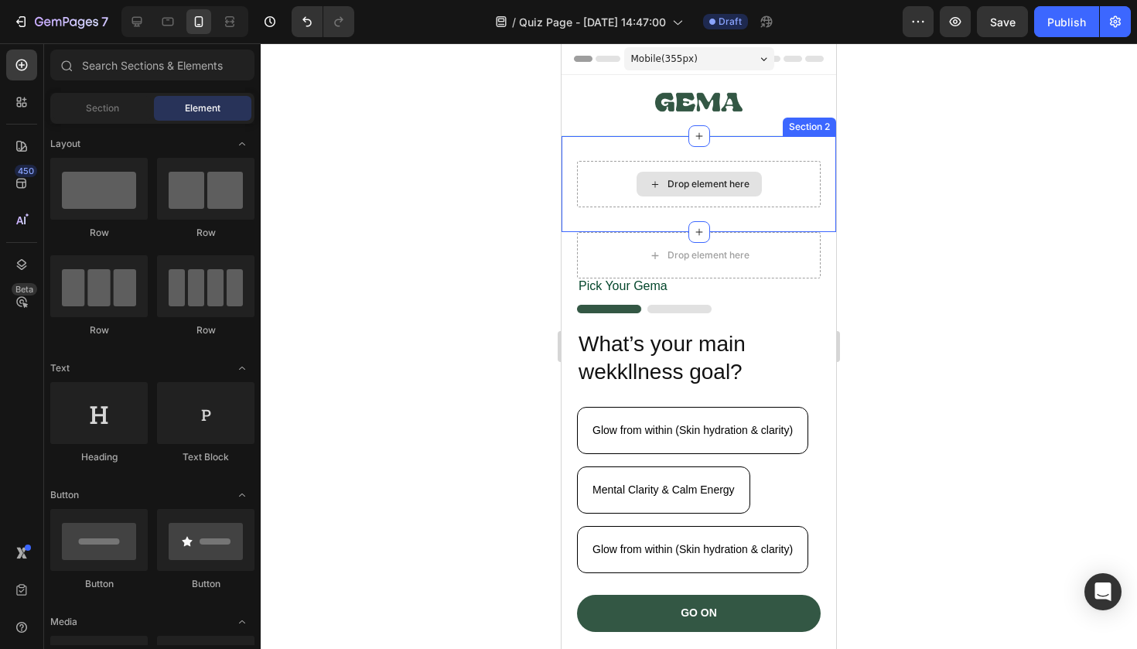
click at [697, 179] on div "Drop element here" at bounding box center [709, 184] width 82 height 12
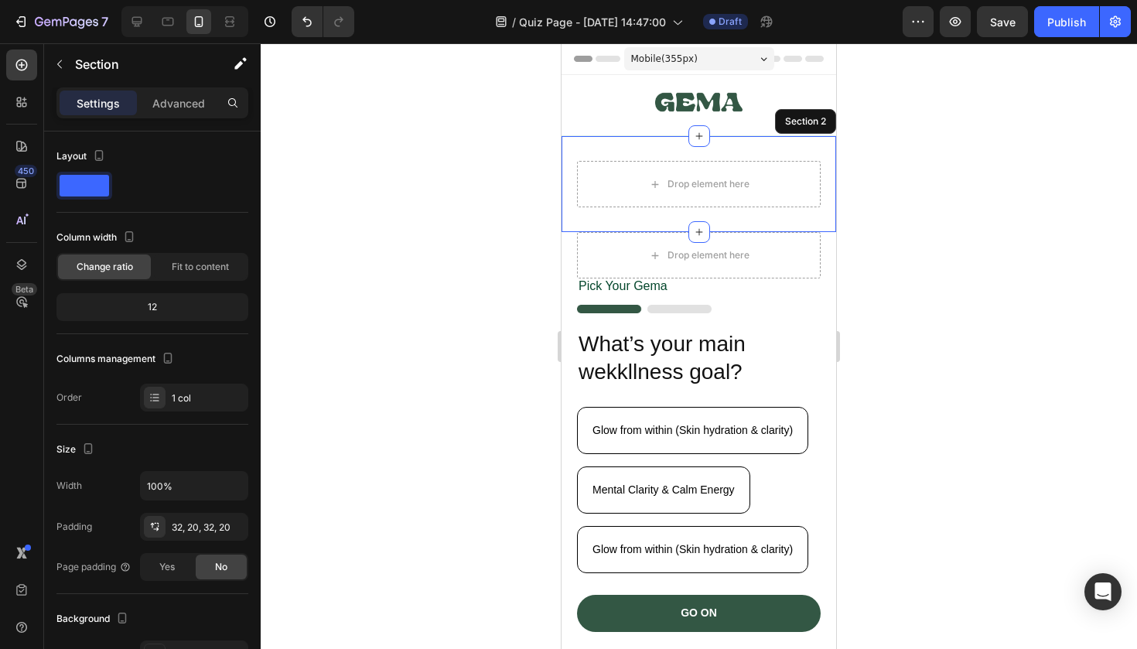
click at [672, 142] on div "Drop element here Section 2" at bounding box center [699, 184] width 275 height 96
click at [829, 119] on icon at bounding box center [823, 121] width 12 height 12
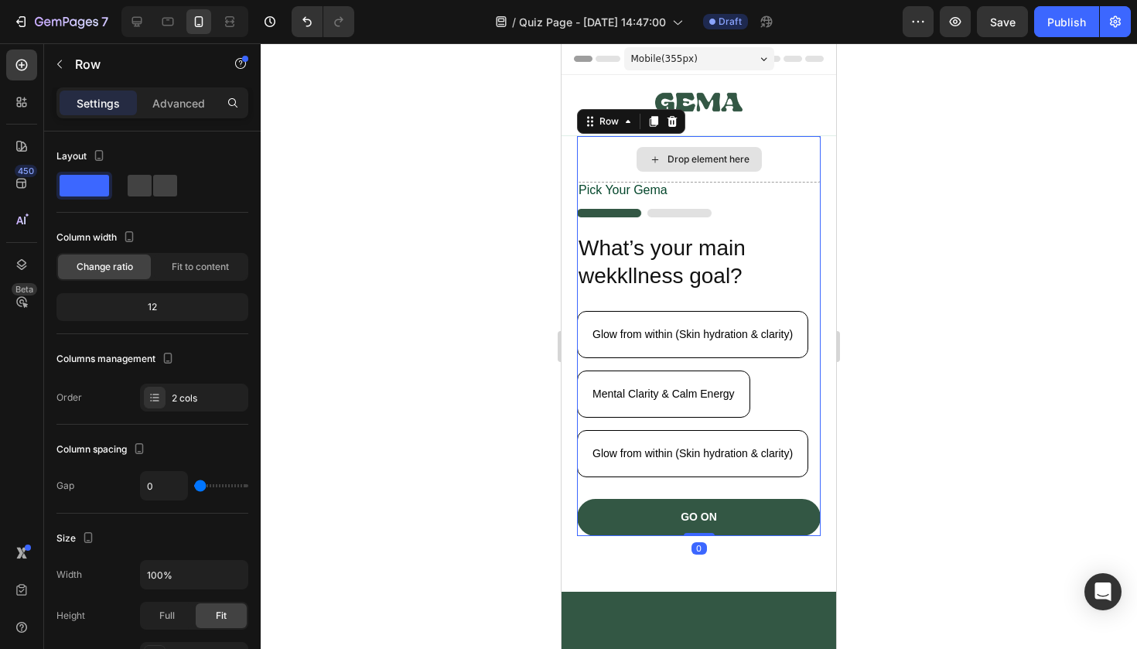
click at [789, 152] on div "Drop element here" at bounding box center [699, 159] width 244 height 46
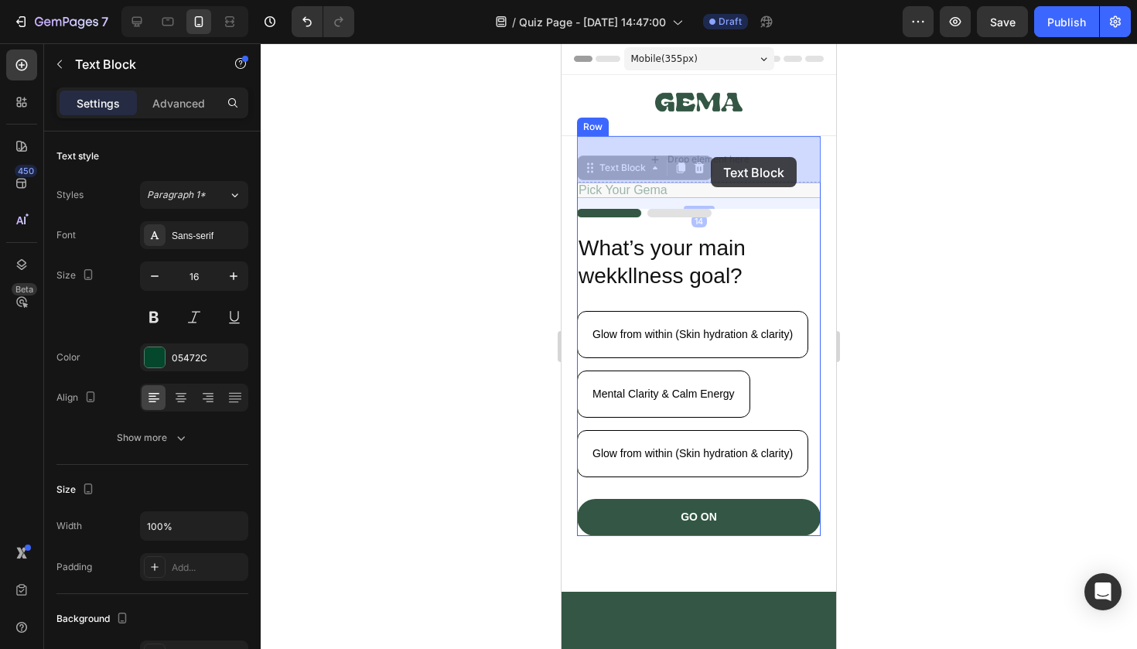
drag, startPoint x: 712, startPoint y: 192, endPoint x: 711, endPoint y: 158, distance: 34.1
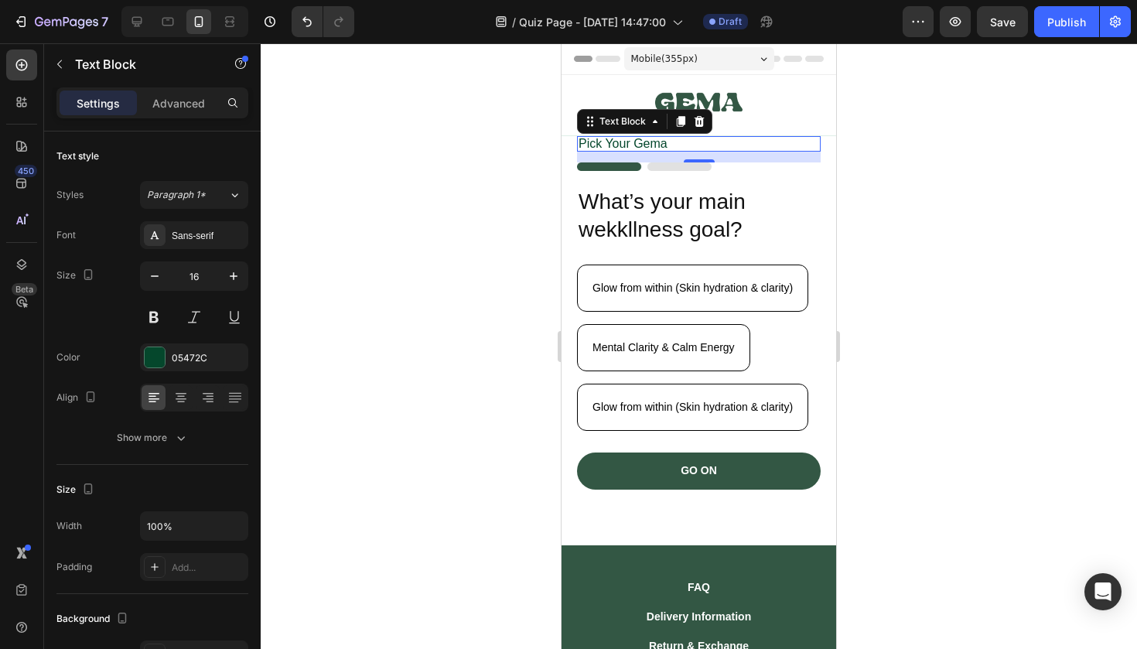
click at [947, 269] on div at bounding box center [699, 346] width 877 height 606
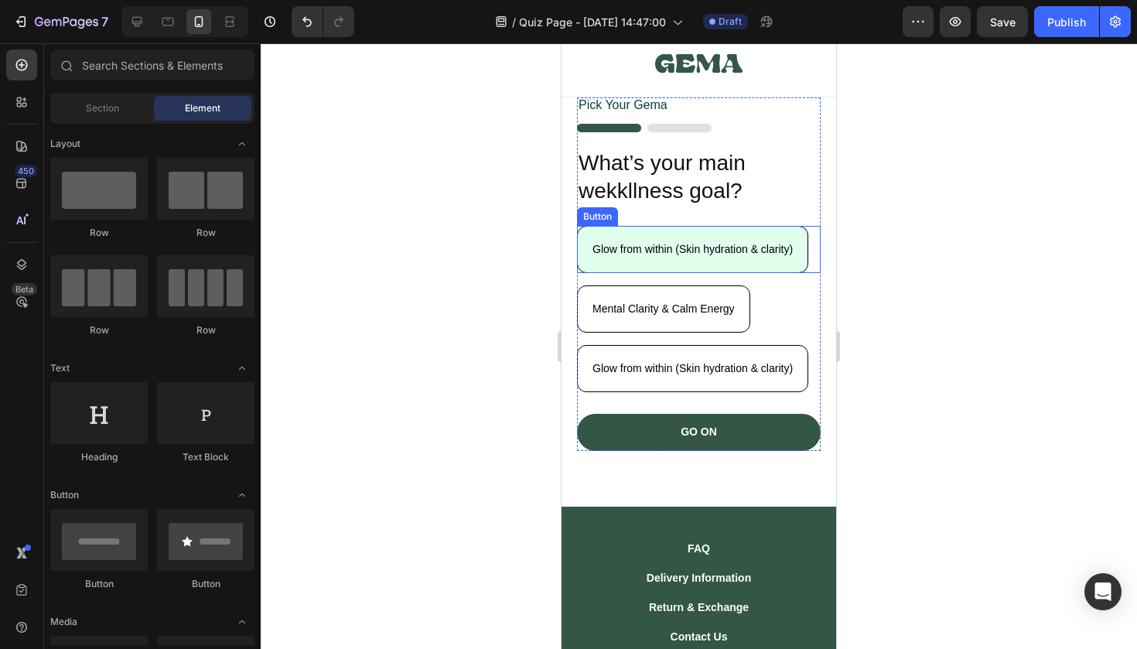
scroll to position [77, 0]
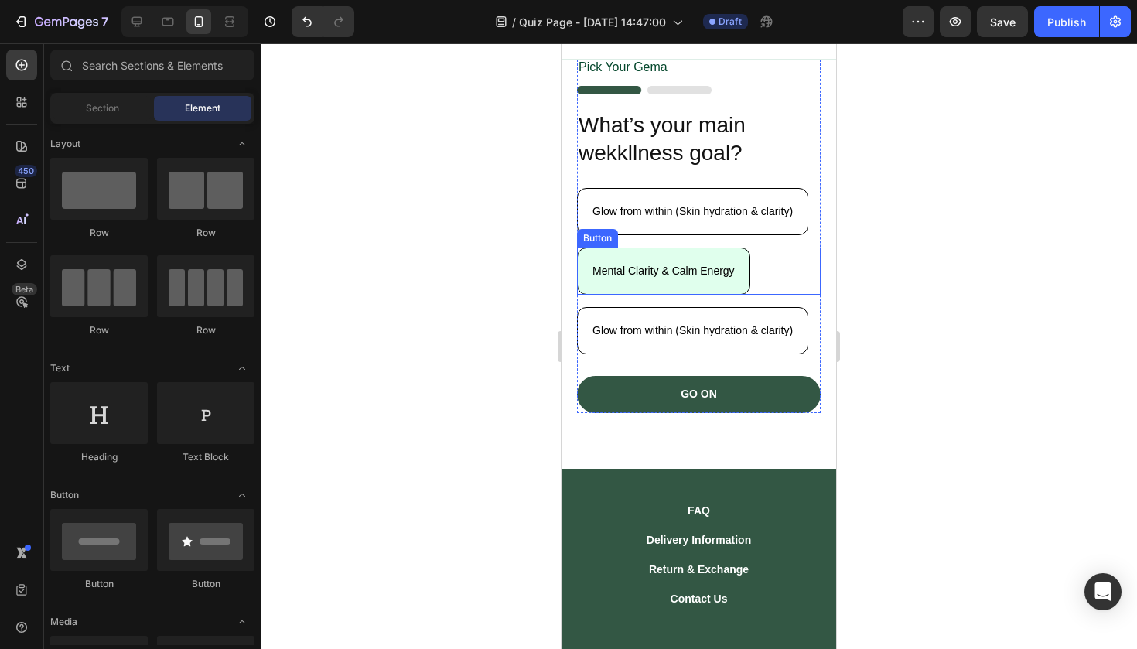
click at [741, 282] on button "Mental Clarity & Calm Energy" at bounding box center [663, 271] width 173 height 47
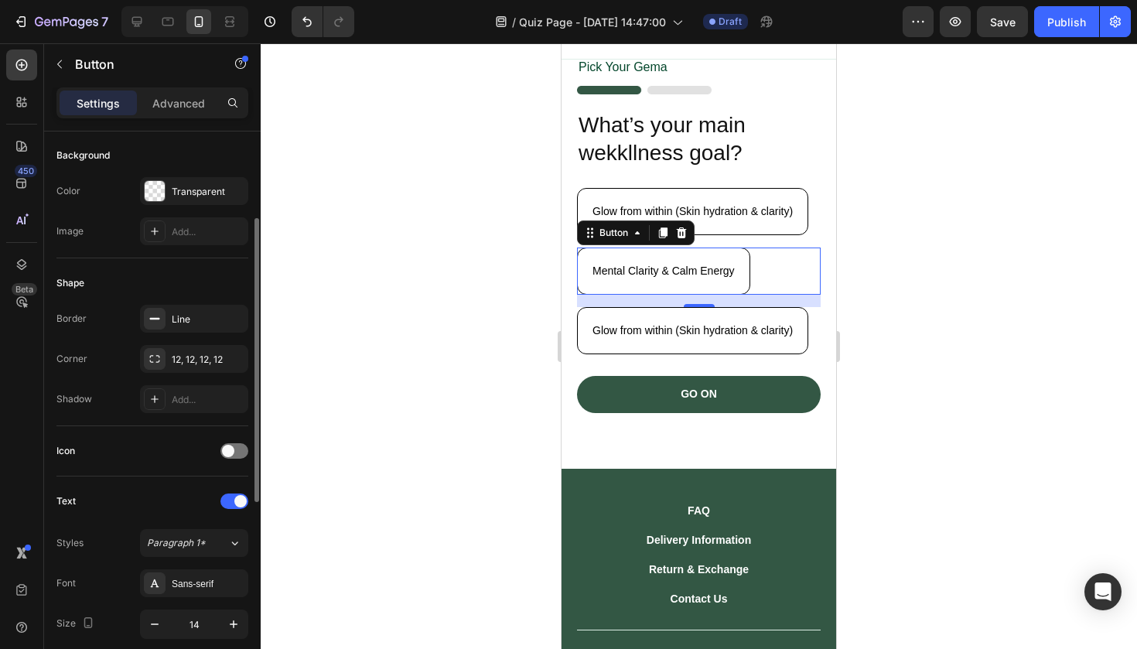
scroll to position [0, 0]
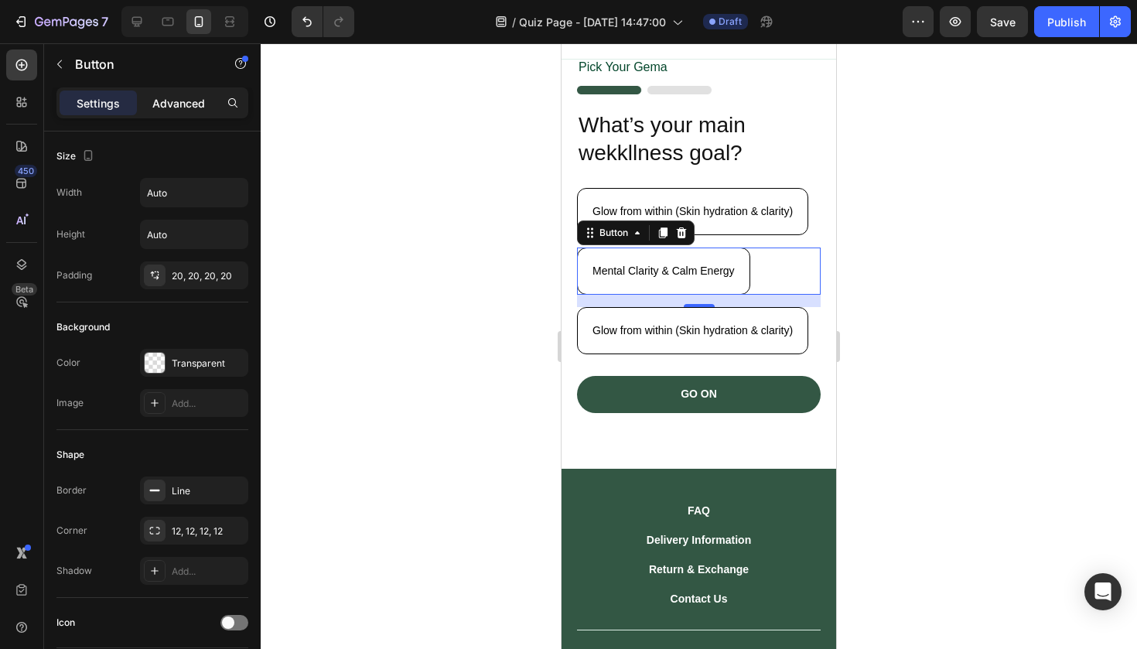
click at [183, 95] on p "Advanced" at bounding box center [178, 103] width 53 height 16
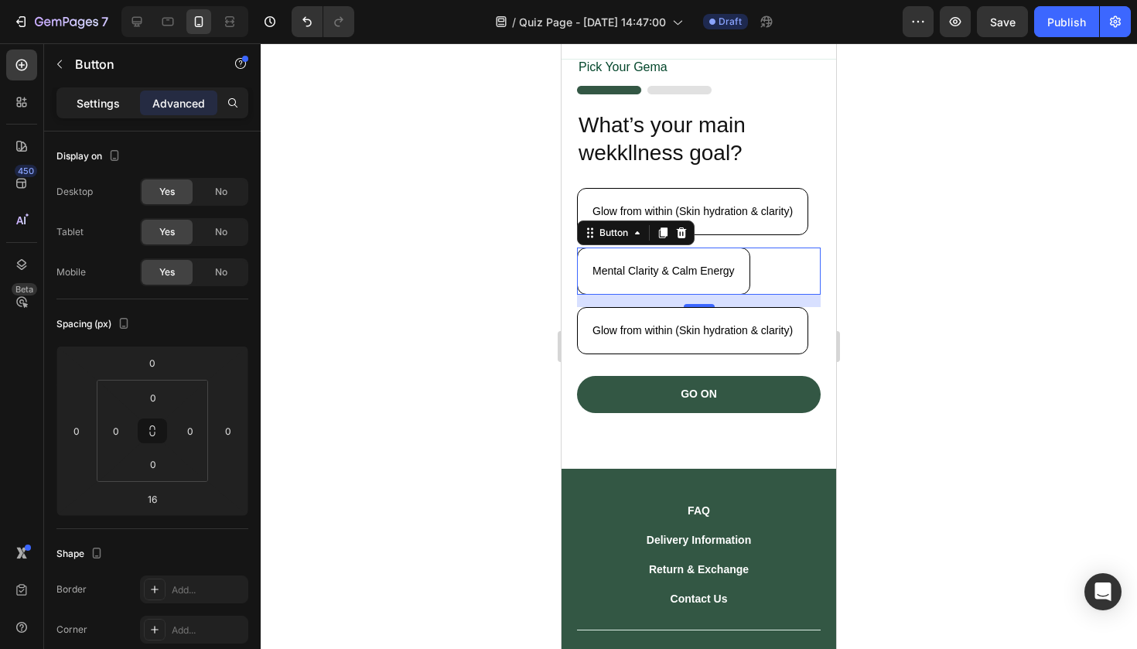
click at [118, 95] on p "Settings" at bounding box center [98, 103] width 43 height 16
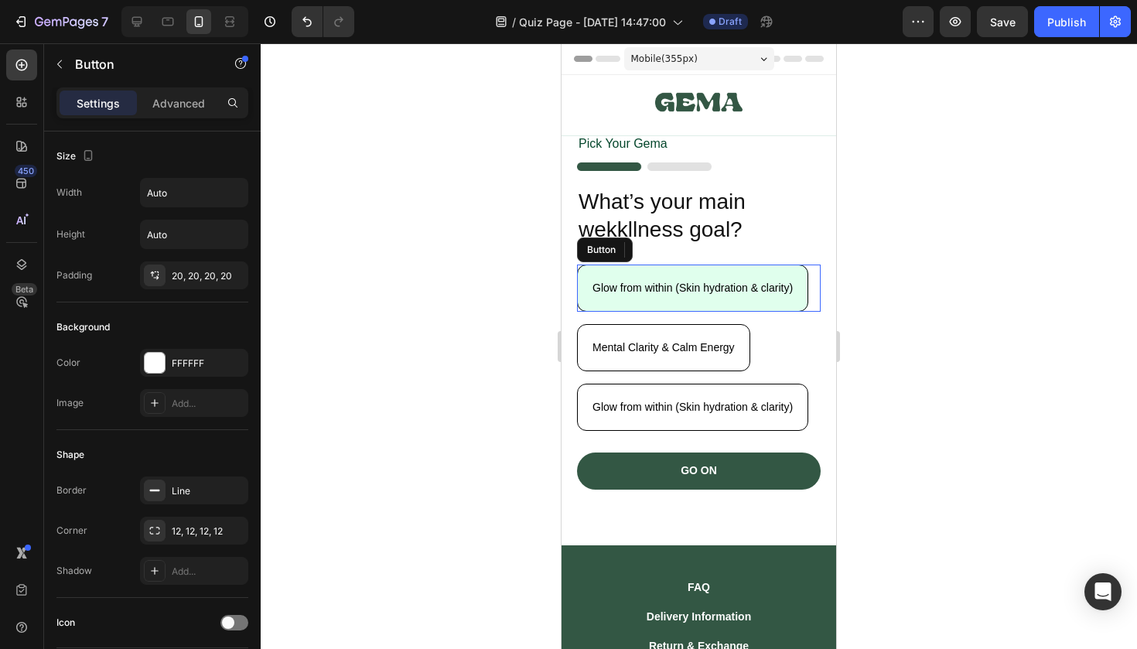
click at [790, 299] on button "Glow from within (Skin hydration & clarity)" at bounding box center [692, 288] width 231 height 47
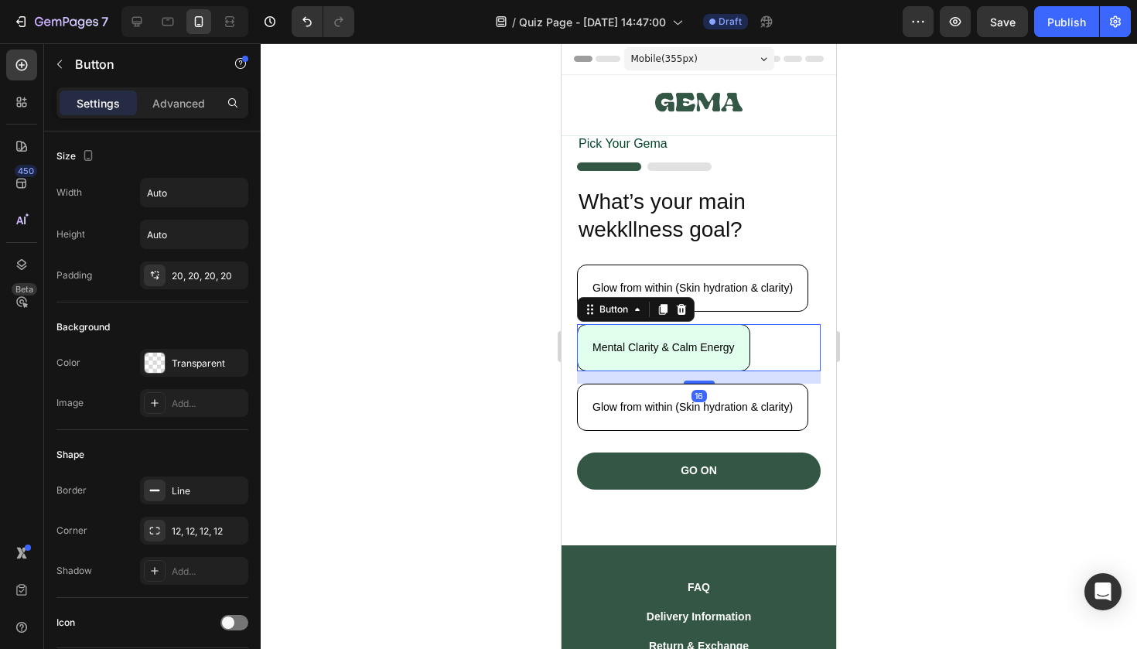
click at [734, 333] on button "Mental Clarity & Calm Energy" at bounding box center [663, 347] width 173 height 47
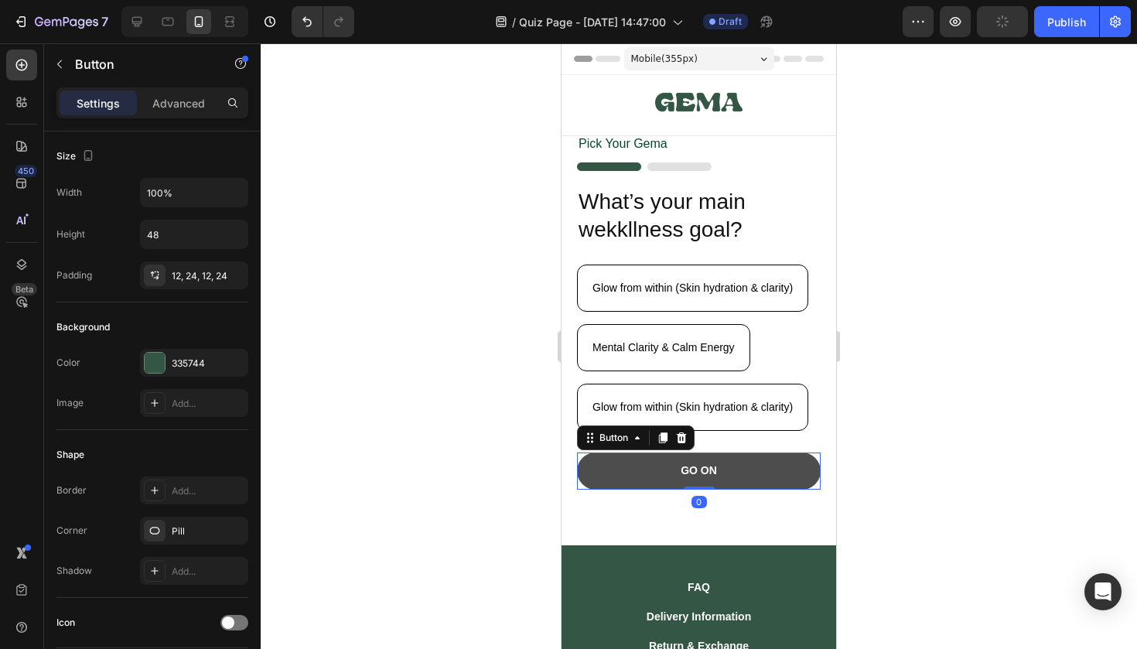
click at [749, 473] on button "GO ON" at bounding box center [699, 471] width 244 height 37
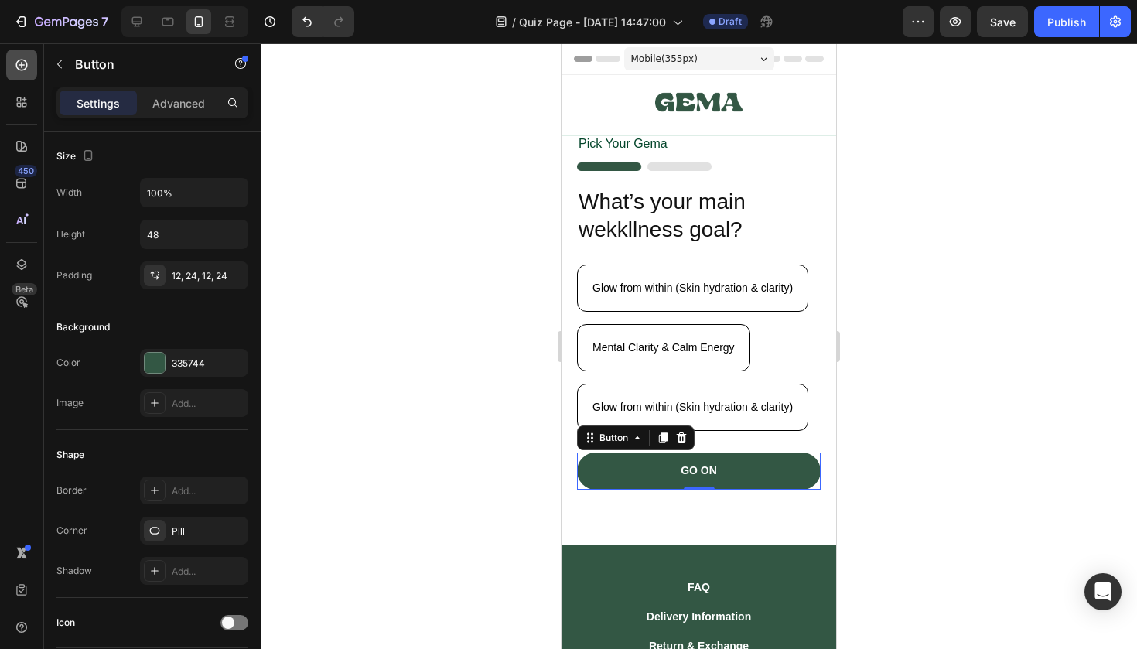
click at [24, 67] on icon at bounding box center [21, 64] width 15 height 15
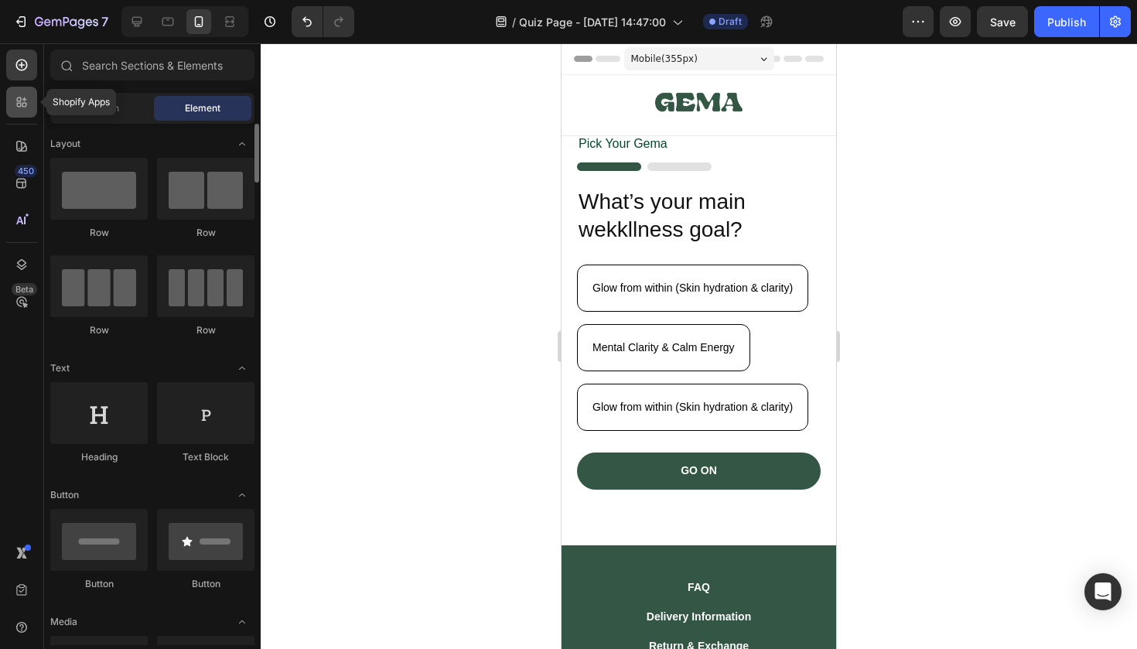
click at [15, 103] on icon at bounding box center [21, 101] width 15 height 15
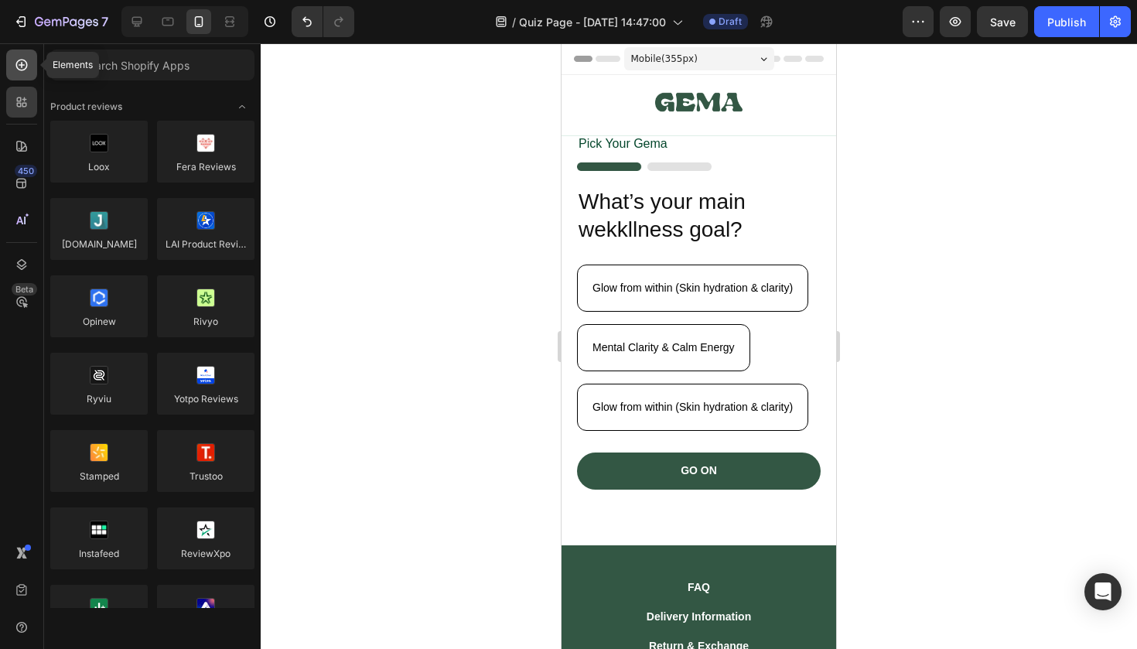
click at [27, 77] on div at bounding box center [21, 65] width 31 height 31
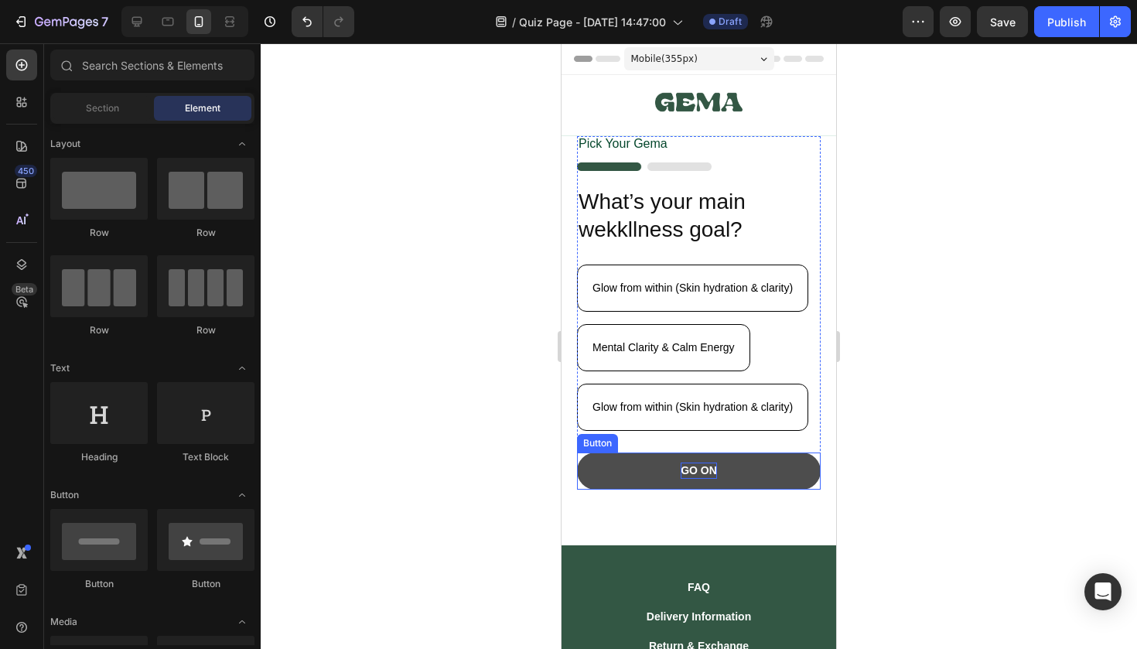
click at [710, 466] on p "GO ON" at bounding box center [699, 471] width 36 height 16
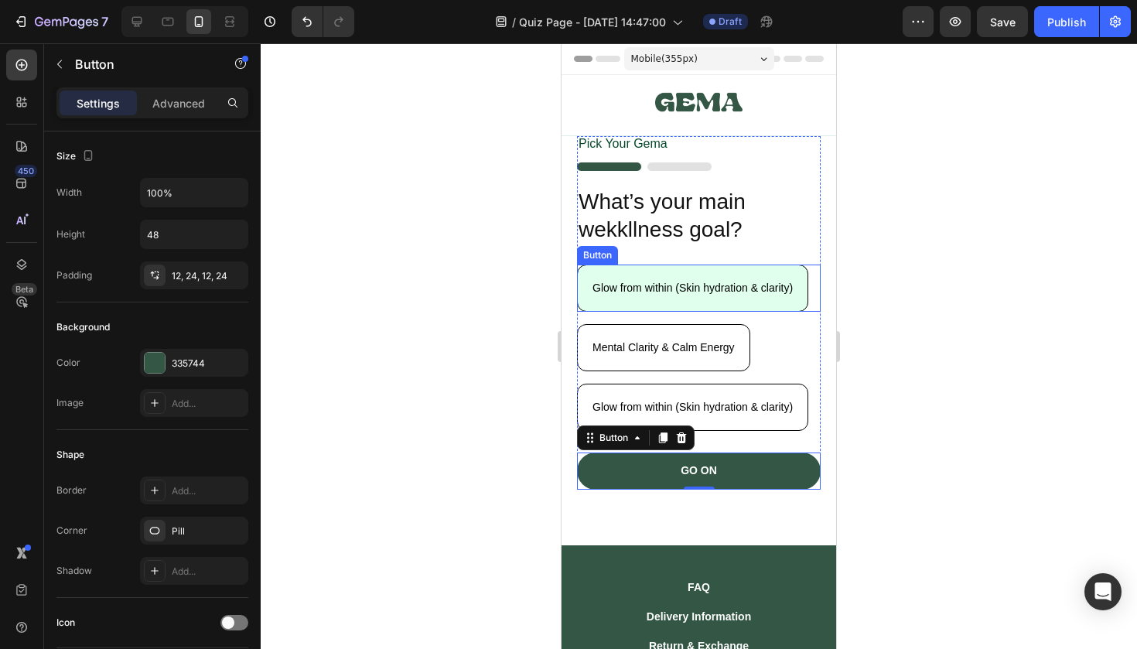
click at [751, 303] on button "Glow from within (Skin hydration & clarity)" at bounding box center [692, 288] width 231 height 47
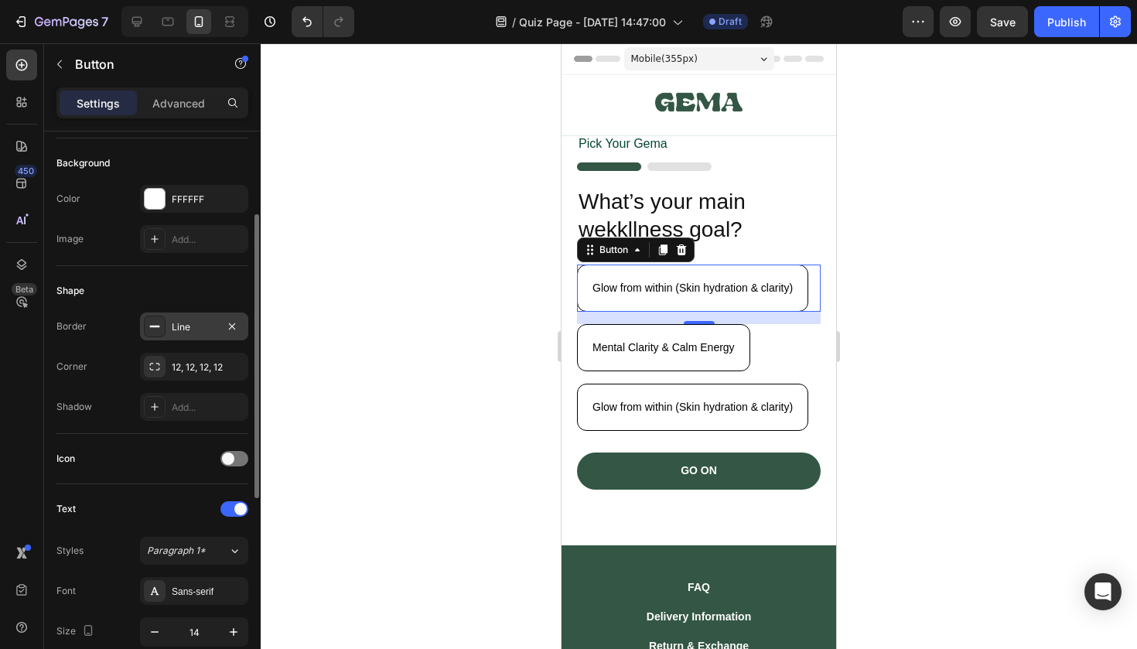
scroll to position [164, 0]
click at [158, 196] on div at bounding box center [155, 199] width 20 height 20
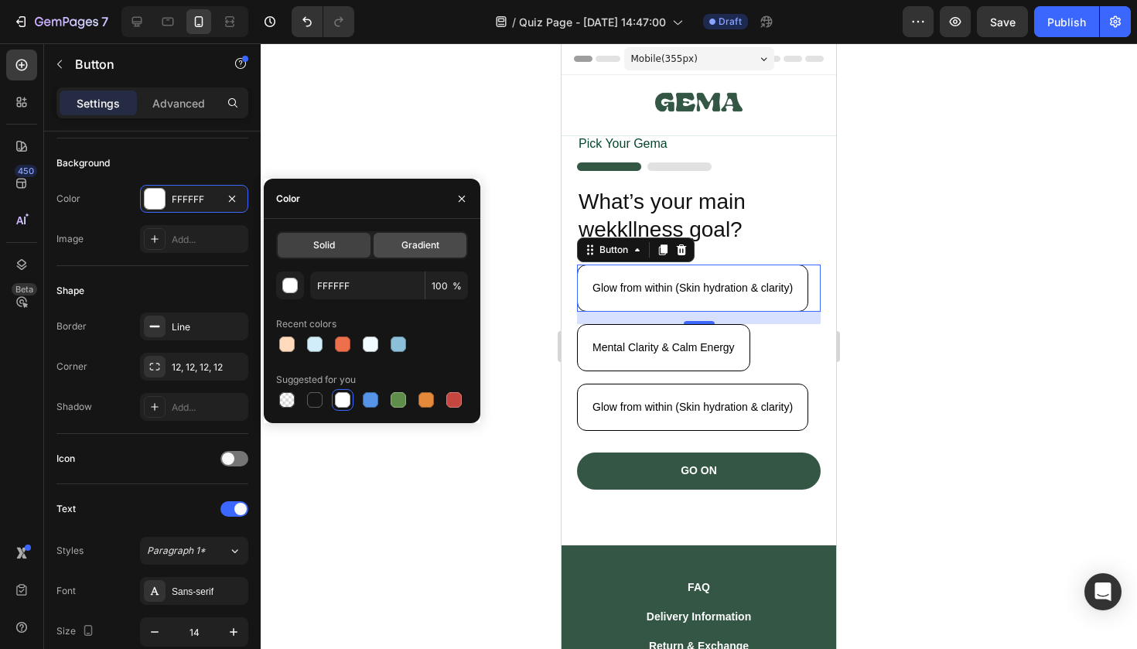
click at [418, 242] on span "Gradient" at bounding box center [421, 245] width 38 height 14
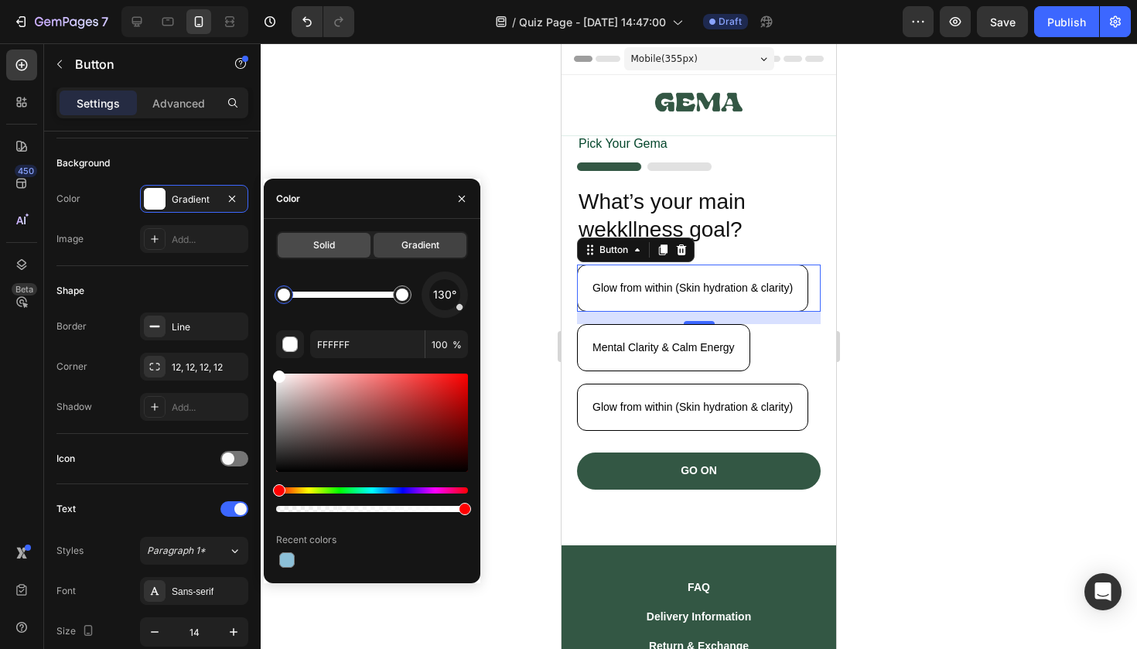
click at [354, 242] on div "Solid" at bounding box center [324, 245] width 93 height 25
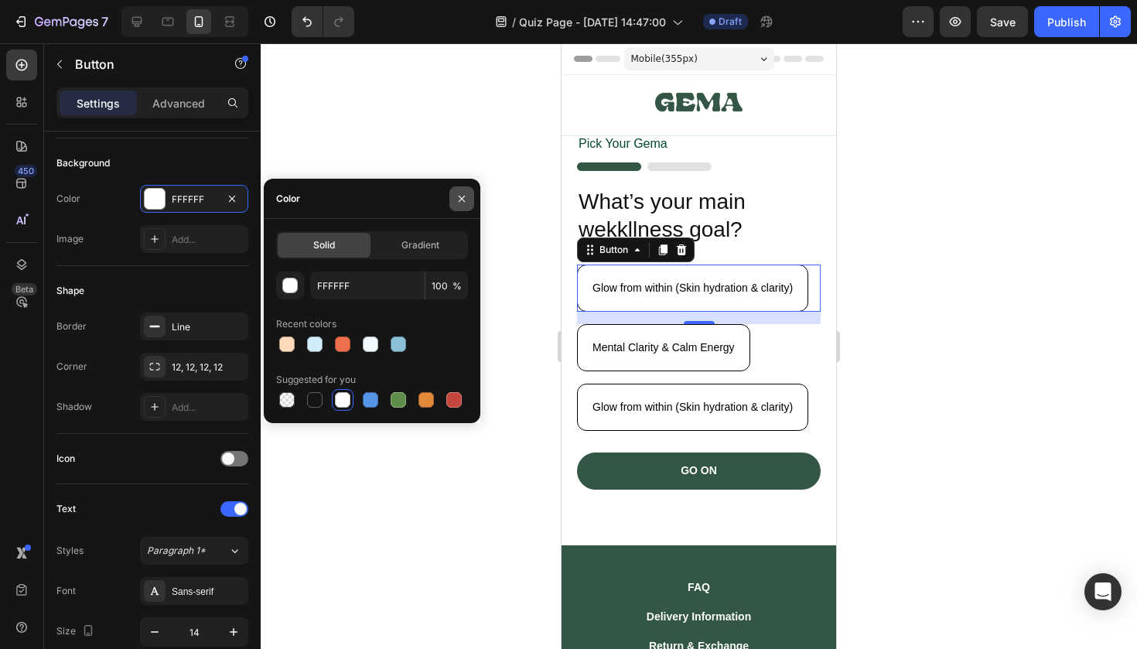
click at [471, 197] on button "button" at bounding box center [462, 198] width 25 height 25
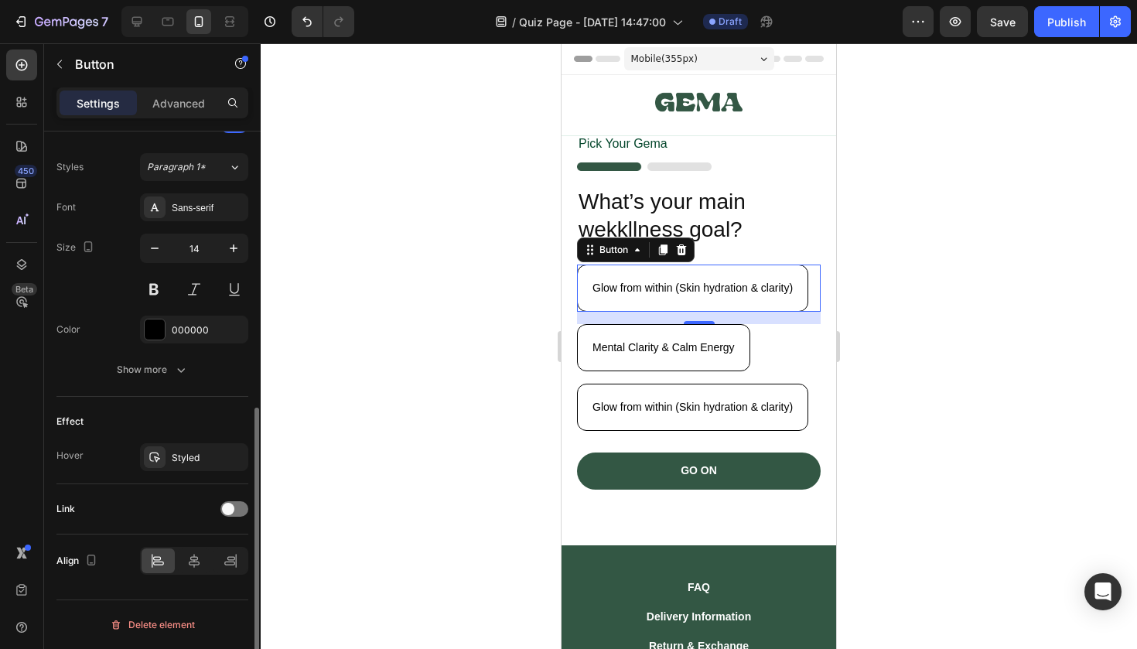
scroll to position [547, 0]
click at [187, 372] on icon "button" at bounding box center [180, 370] width 15 height 15
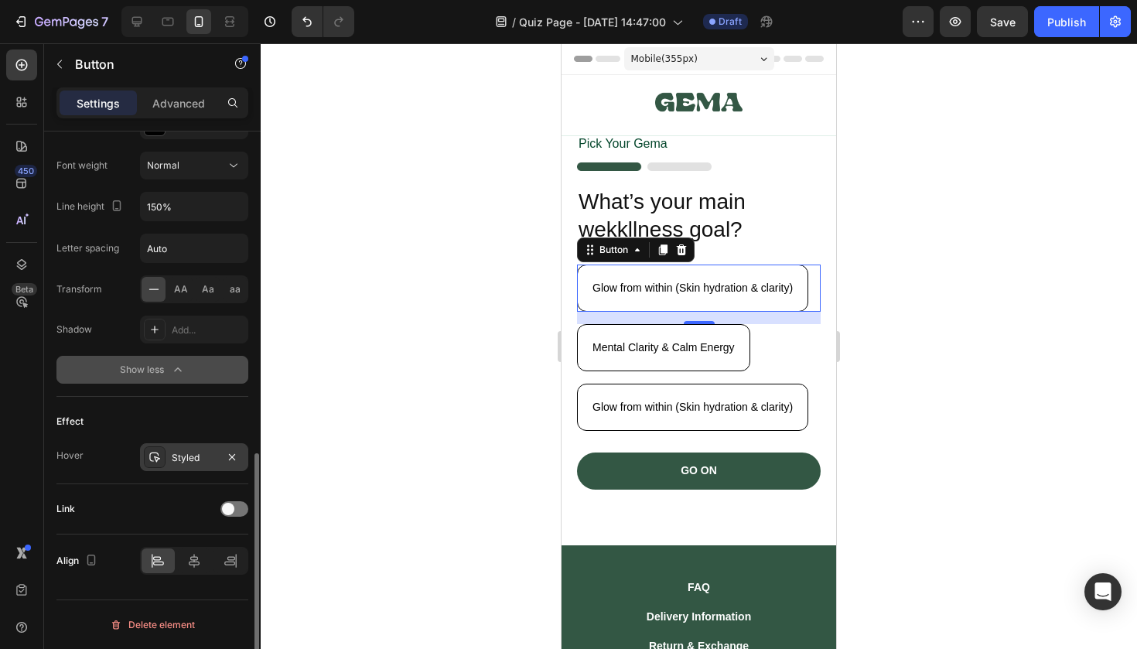
scroll to position [0, 0]
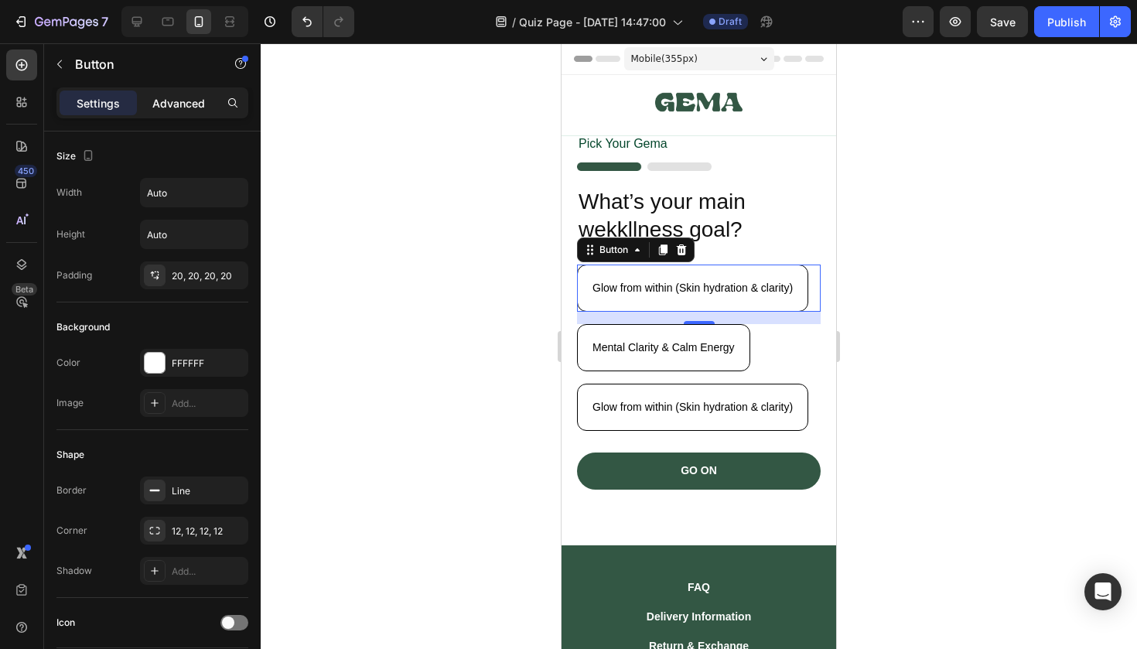
click at [166, 107] on p "Advanced" at bounding box center [178, 103] width 53 height 16
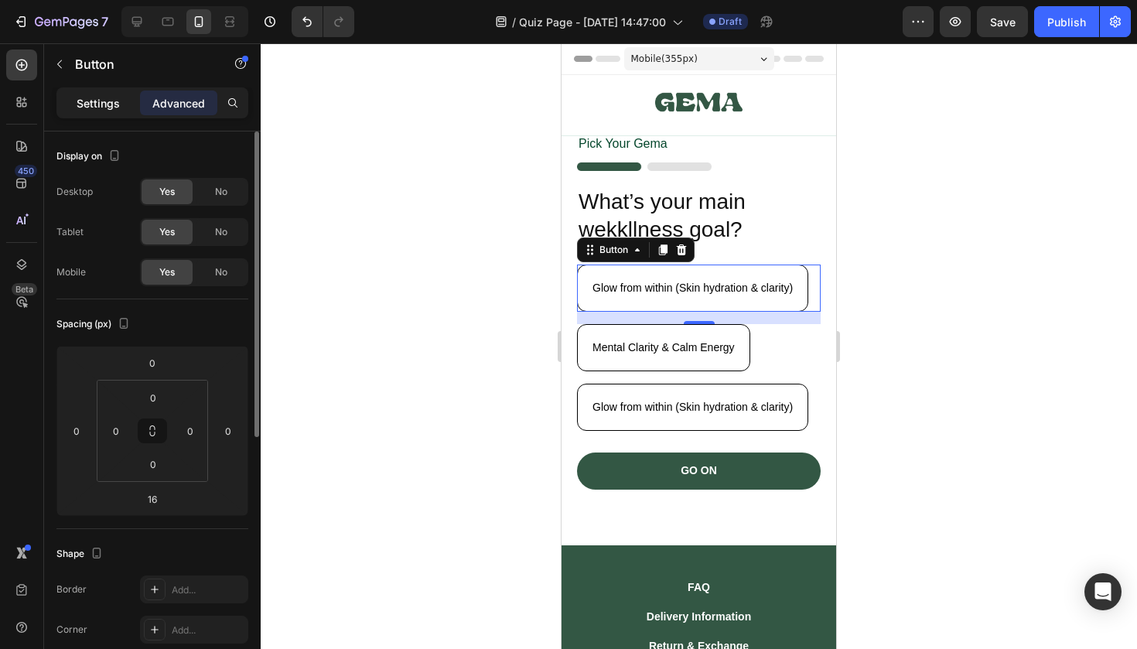
click at [115, 97] on p "Settings" at bounding box center [98, 103] width 43 height 16
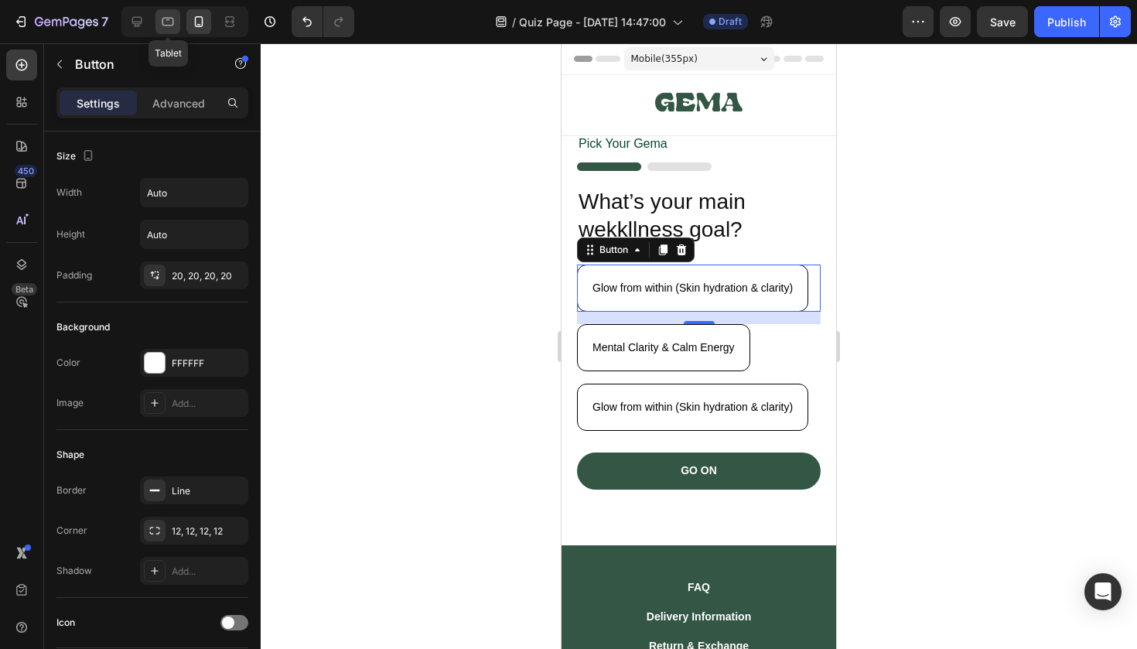
click at [169, 16] on icon at bounding box center [167, 21] width 15 height 15
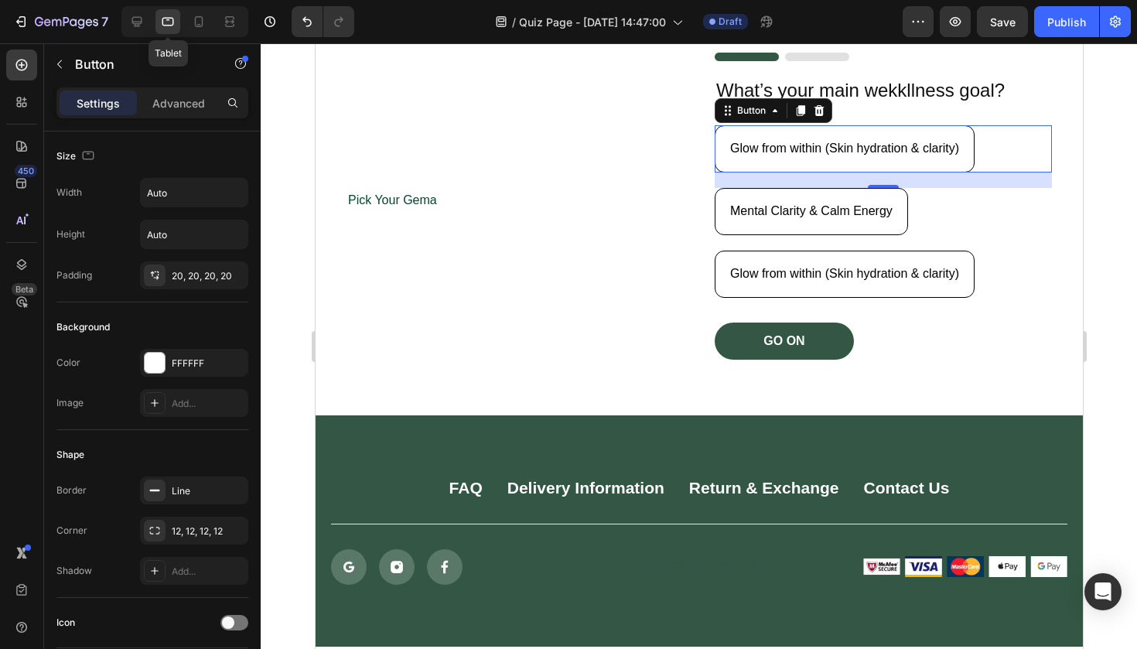
scroll to position [169, 0]
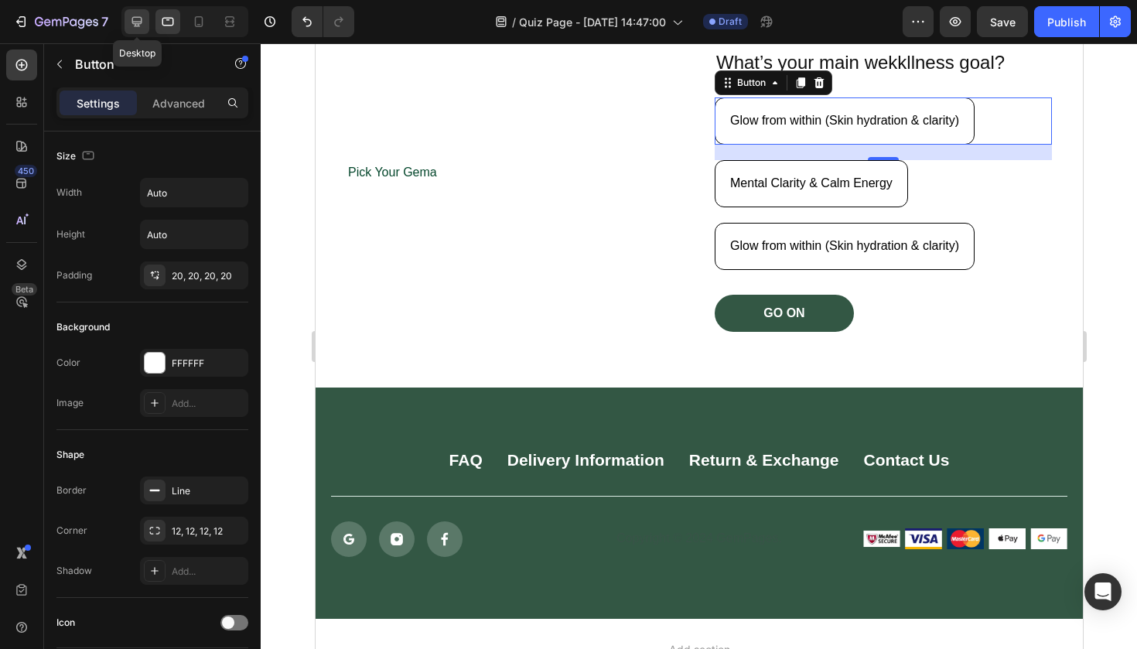
click at [131, 26] on icon at bounding box center [136, 21] width 15 height 15
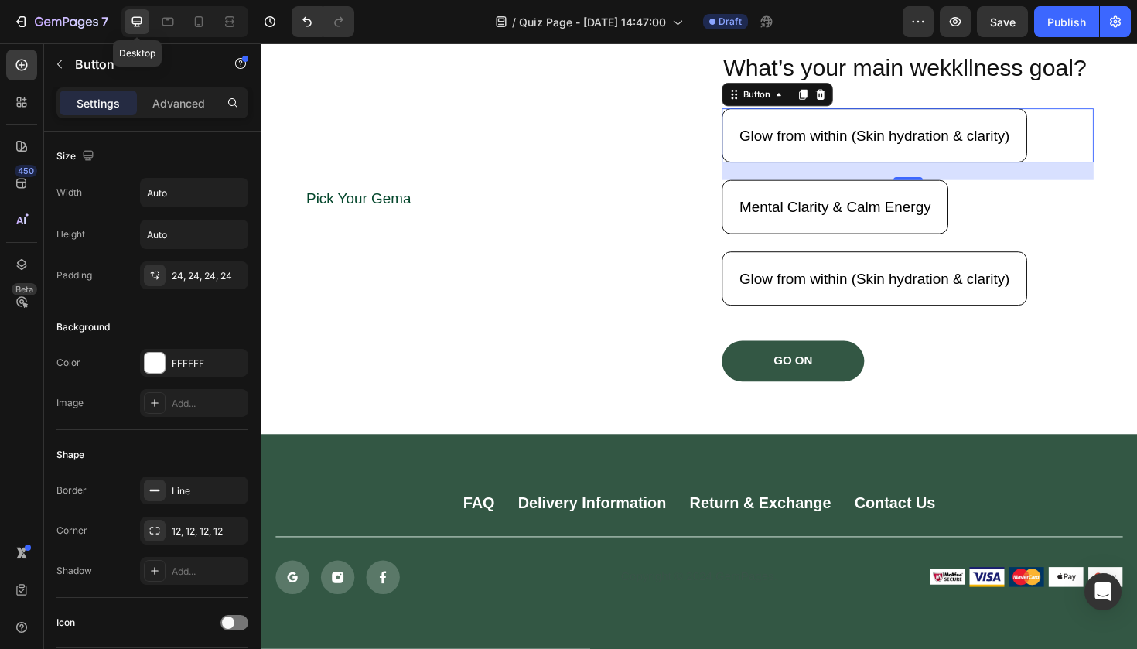
scroll to position [183, 0]
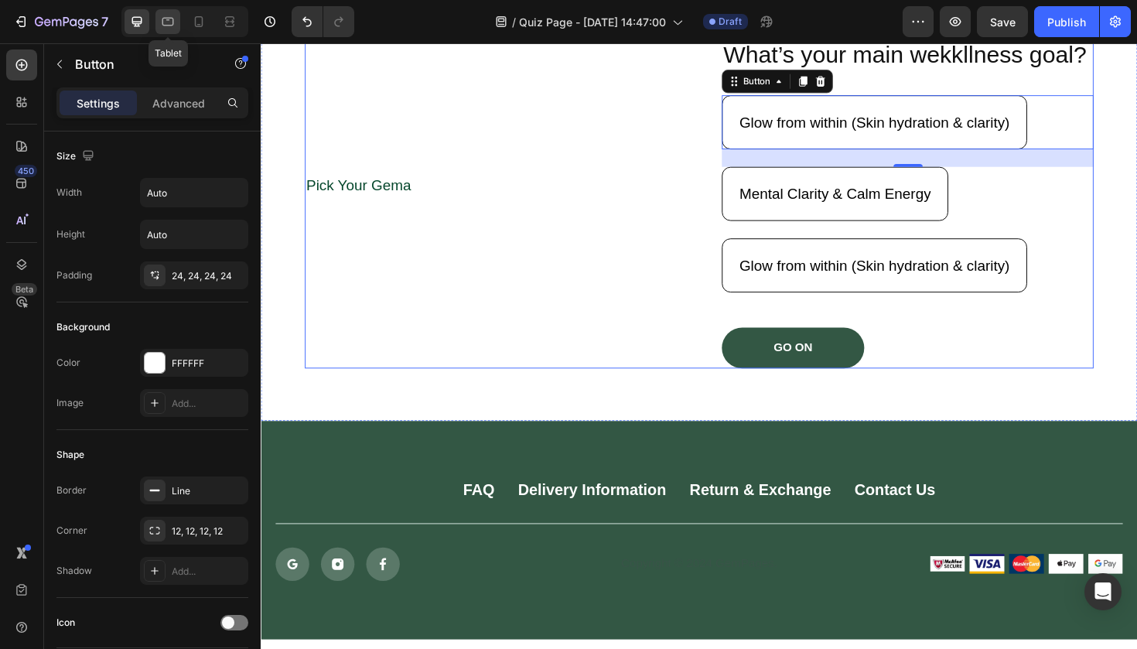
click at [163, 22] on icon at bounding box center [168, 22] width 12 height 9
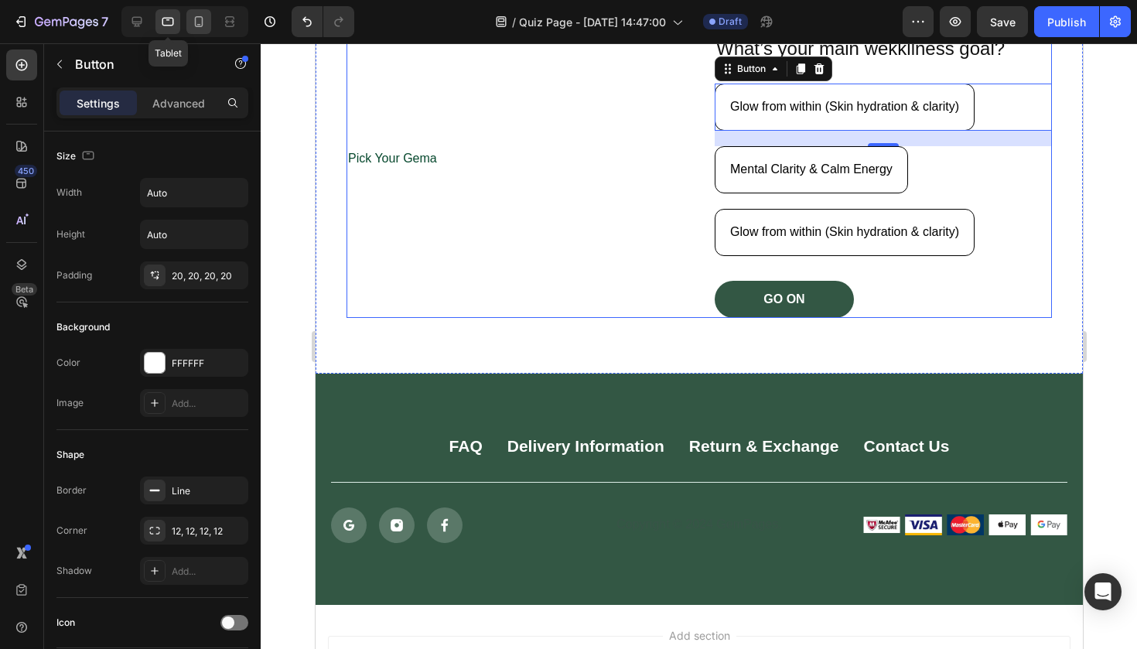
scroll to position [169, 0]
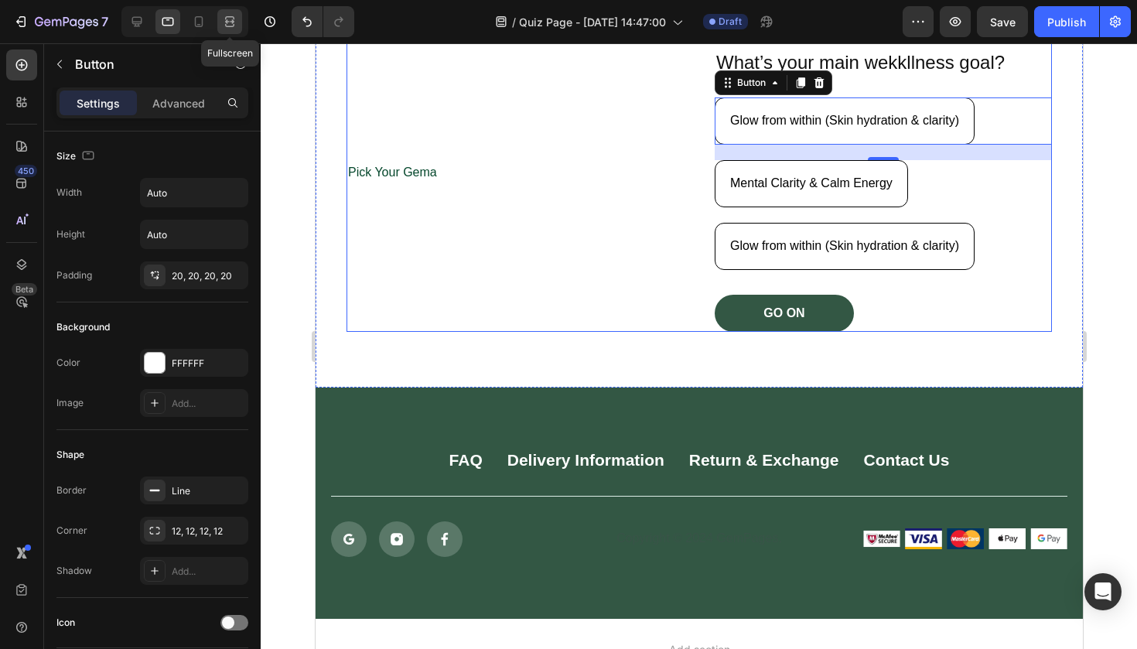
click at [230, 27] on icon at bounding box center [229, 25] width 9 height 3
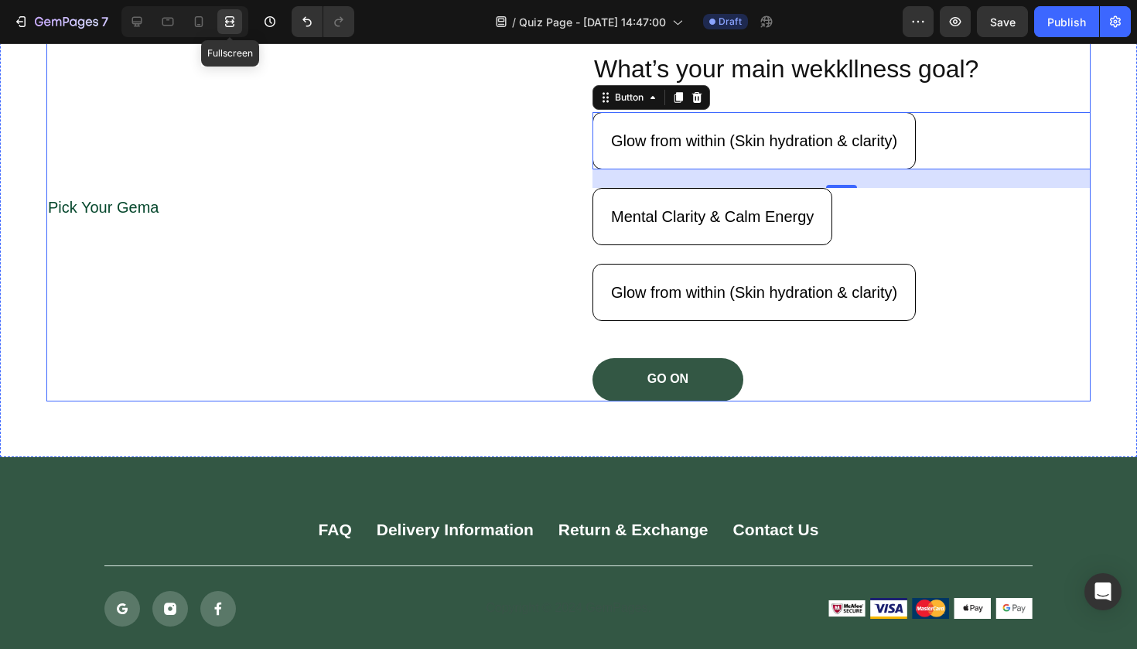
scroll to position [183, 0]
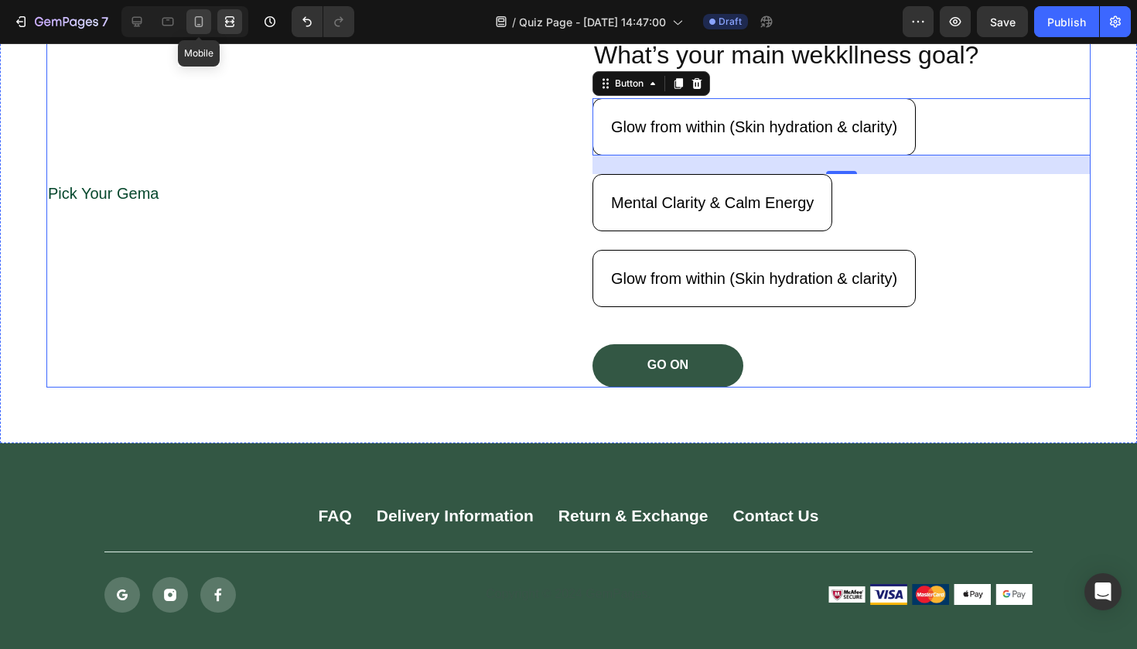
click at [199, 24] on icon at bounding box center [199, 25] width 4 height 2
type input "14"
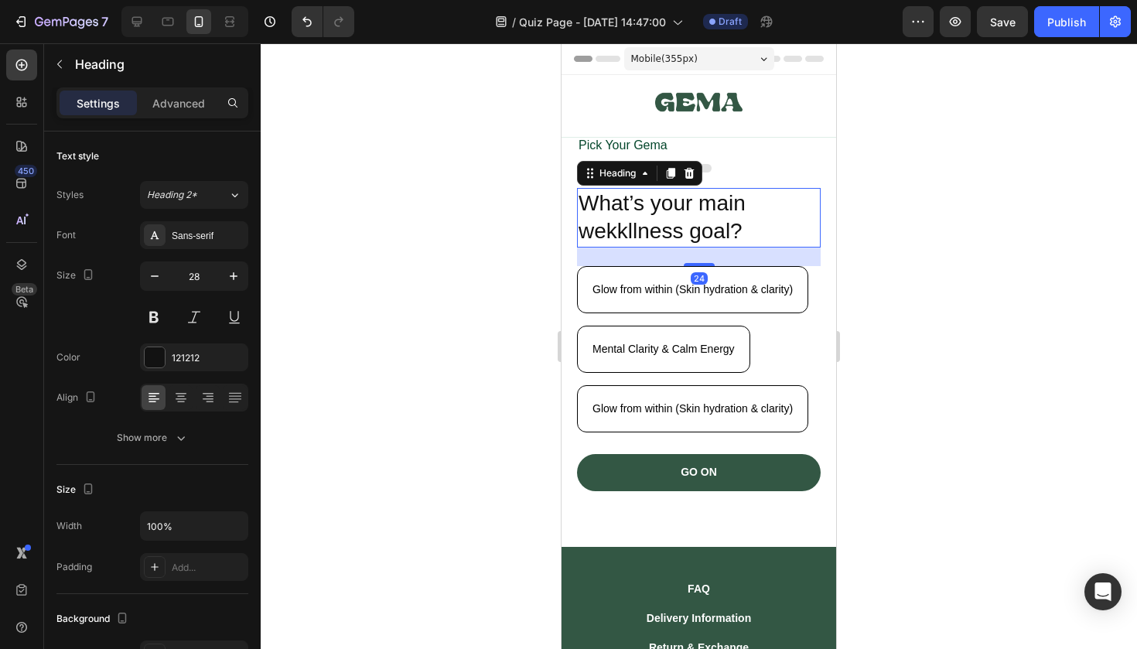
click at [734, 232] on h2 "What’s your main wekkllness goal?" at bounding box center [699, 218] width 244 height 60
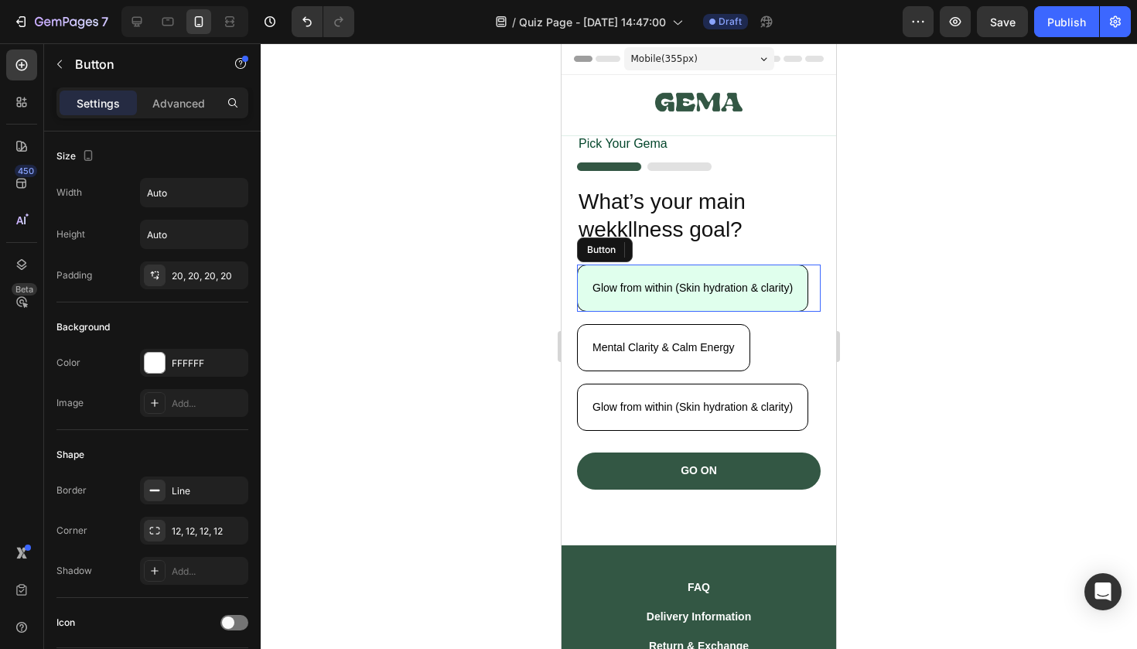
click at [746, 301] on button "Glow from within (Skin hydration & clarity)" at bounding box center [692, 288] width 231 height 47
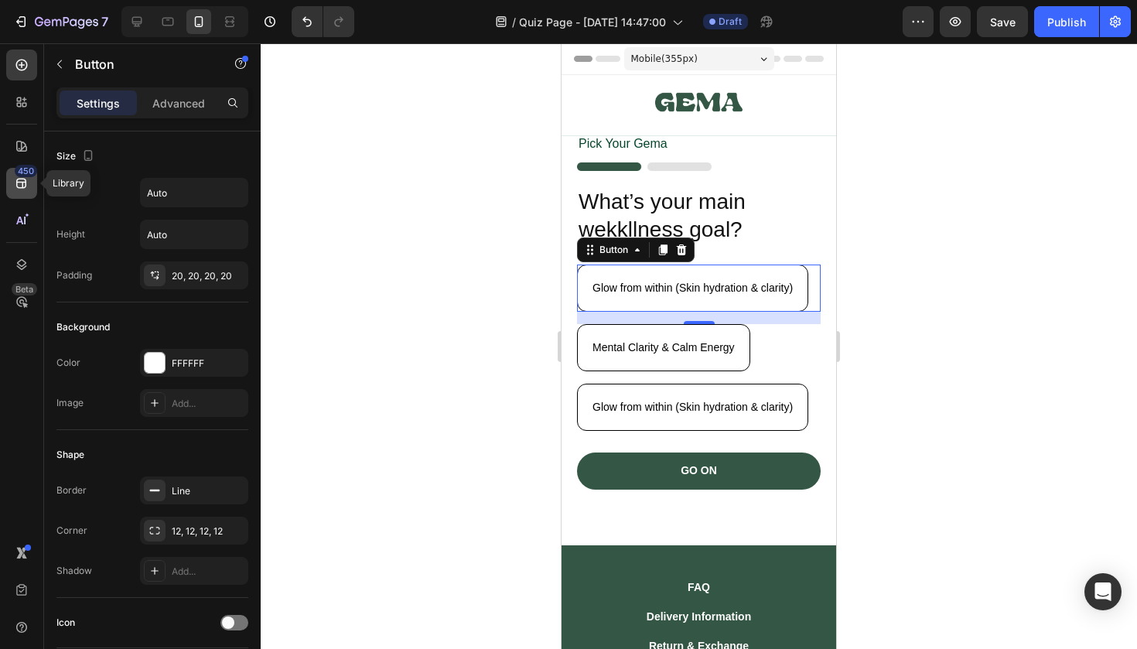
click at [25, 178] on icon at bounding box center [21, 183] width 15 height 15
